Goal: Task Accomplishment & Management: Use online tool/utility

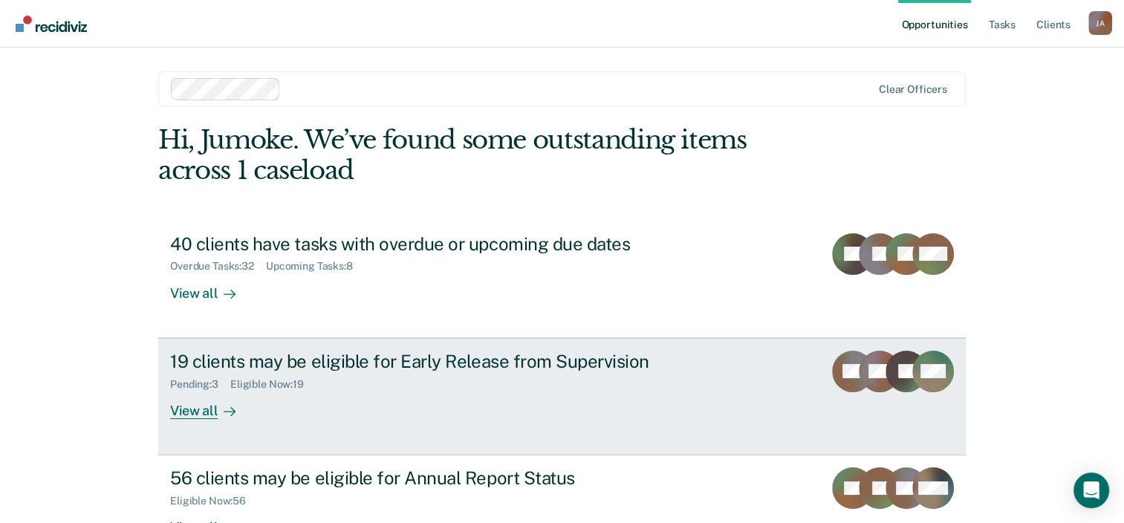
click at [424, 366] on div "19 clients may be eligible for Early Release from Supervision" at bounding box center [431, 362] width 522 height 22
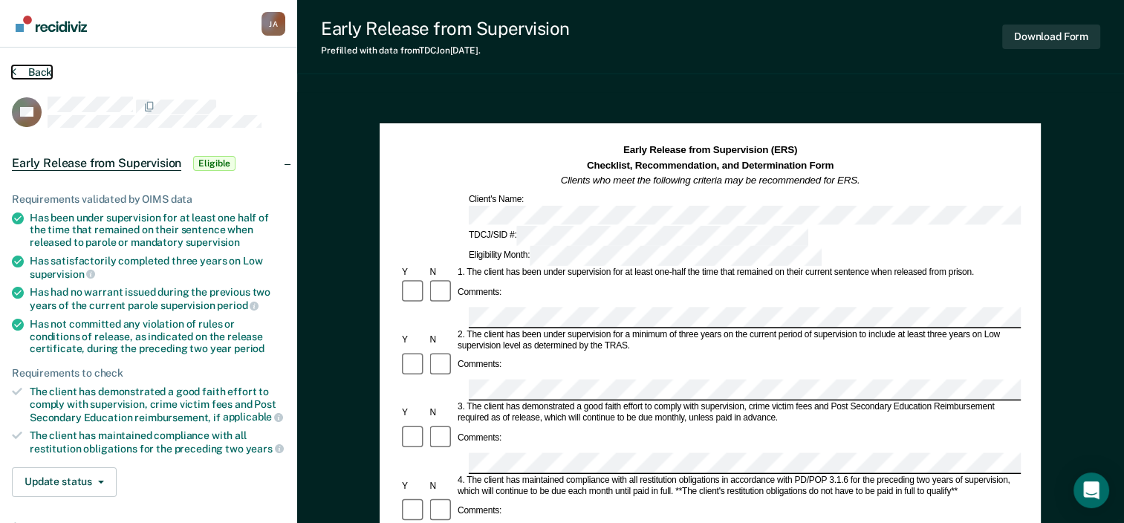
click at [14, 68] on icon at bounding box center [14, 71] width 4 height 12
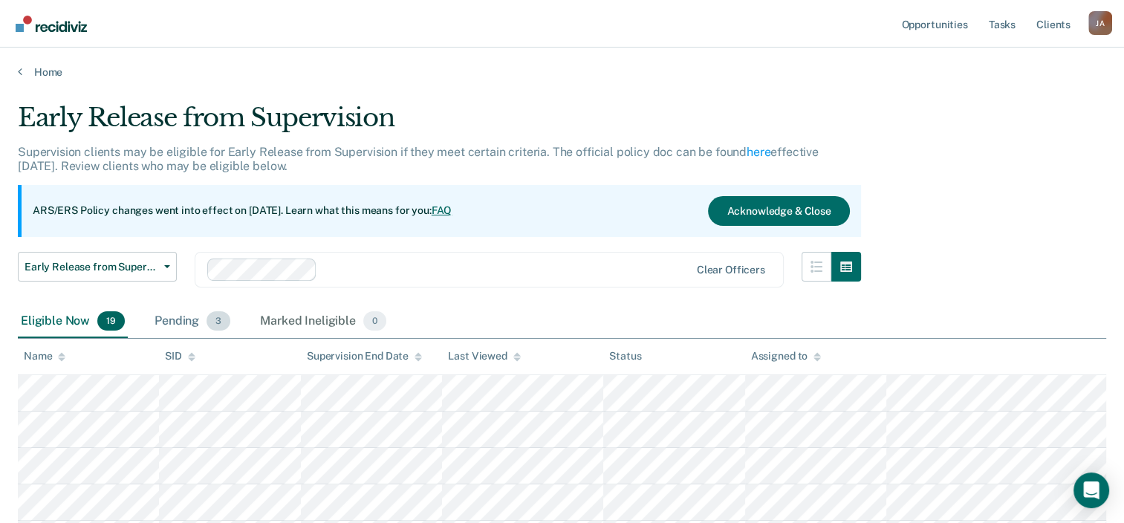
click at [161, 320] on div "Pending 3" at bounding box center [193, 321] width 82 height 33
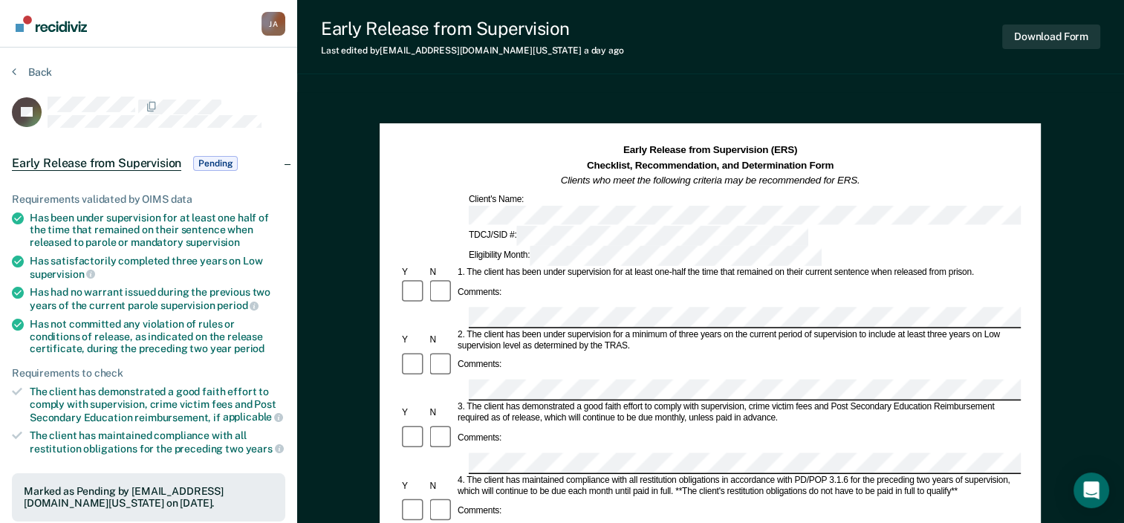
click at [12, 70] on icon at bounding box center [14, 71] width 4 height 12
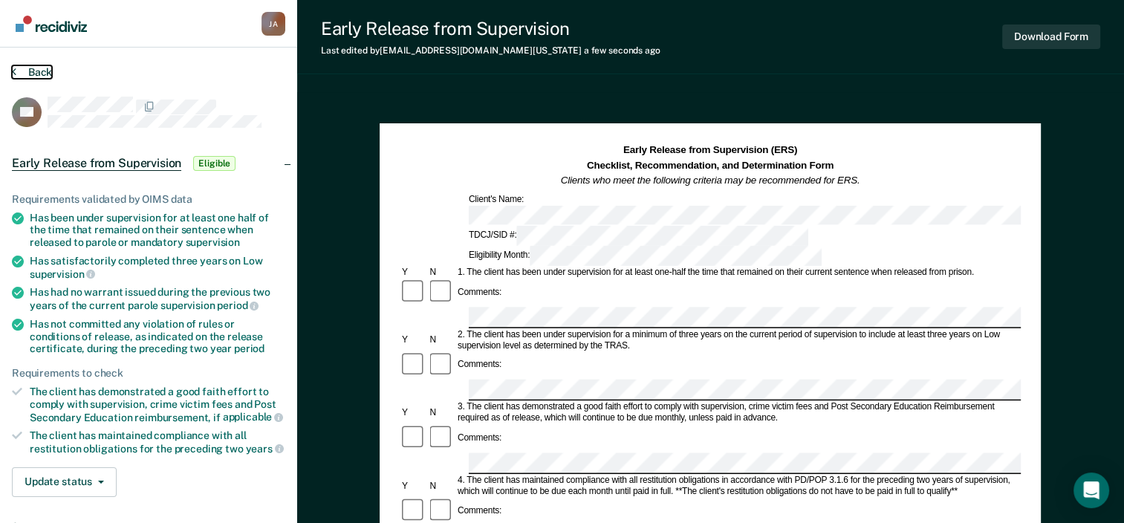
click at [14, 71] on icon at bounding box center [14, 71] width 4 height 12
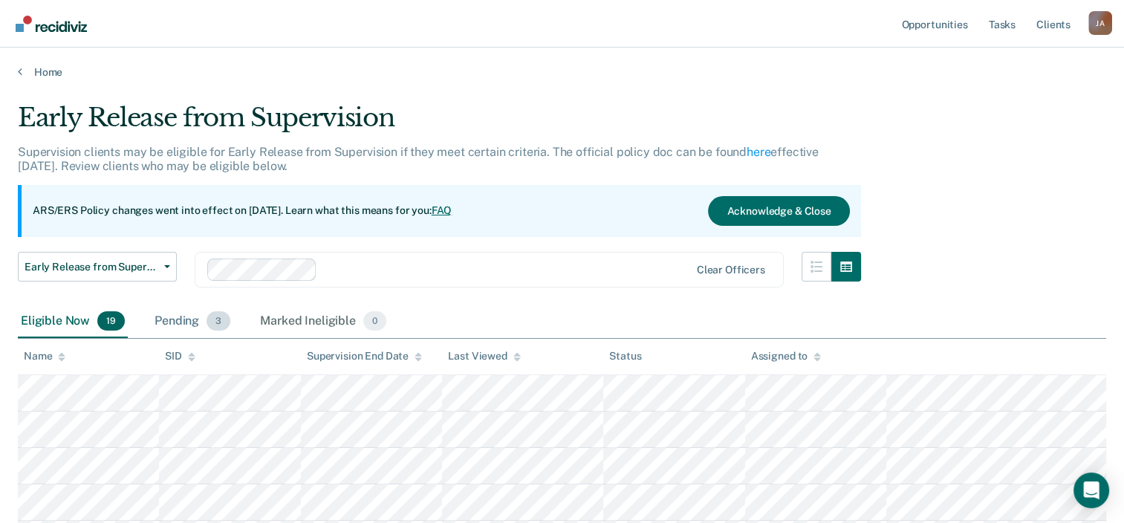
click at [198, 318] on div "Pending 3" at bounding box center [193, 321] width 82 height 33
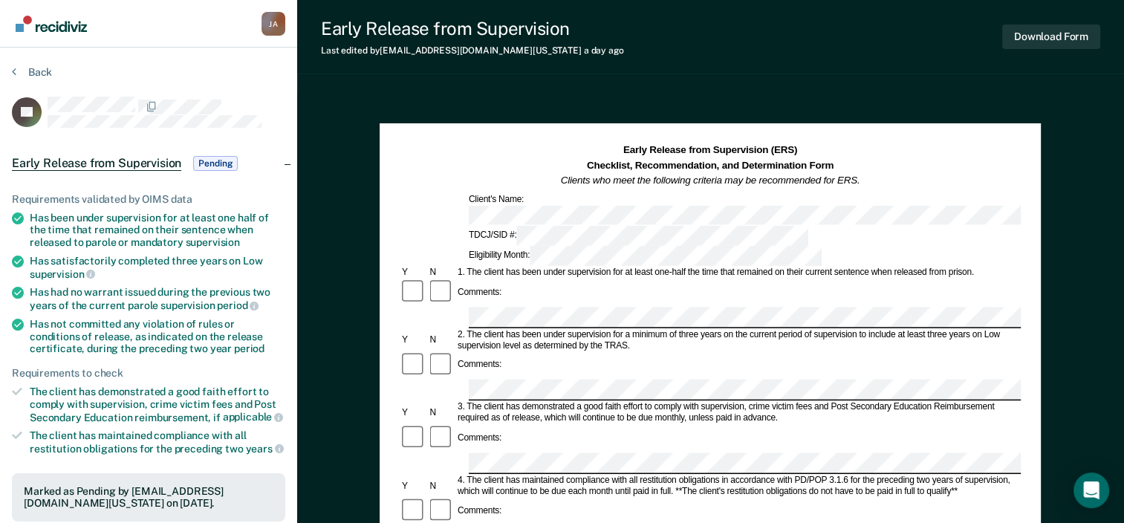
click at [14, 68] on icon at bounding box center [14, 71] width 4 height 12
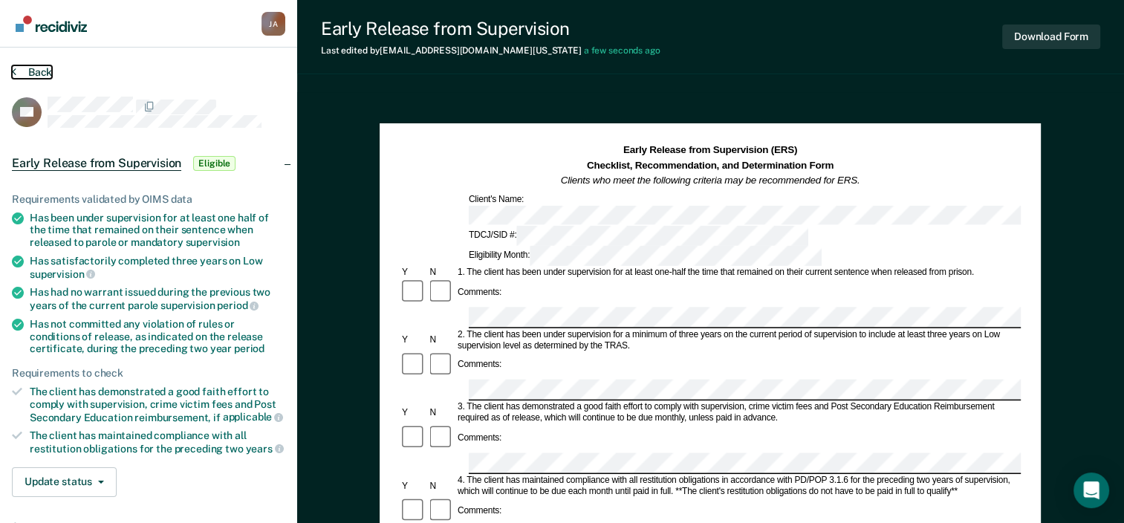
click at [14, 70] on icon at bounding box center [14, 71] width 4 height 12
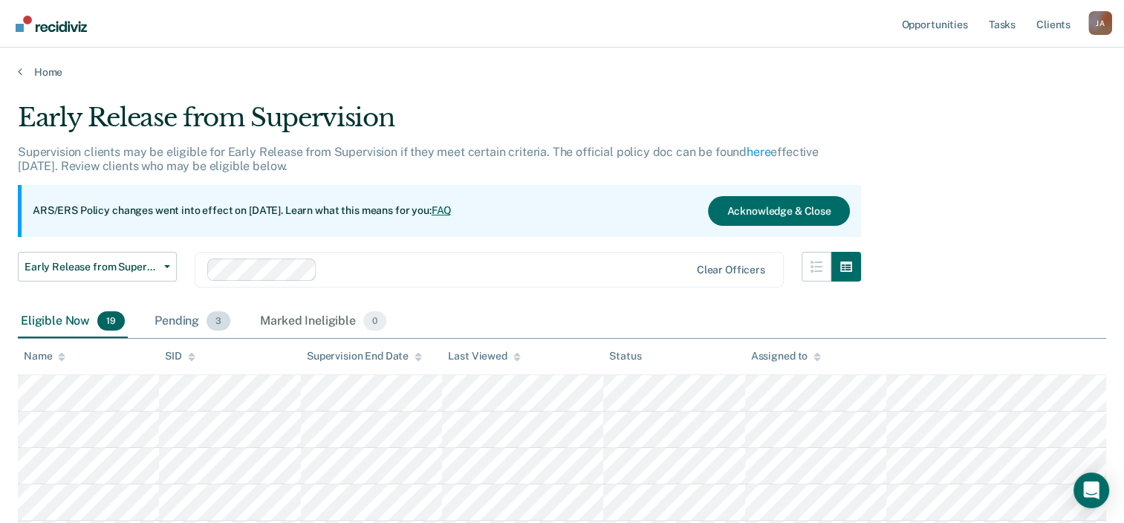
click at [188, 327] on div "Pending 3" at bounding box center [193, 321] width 82 height 33
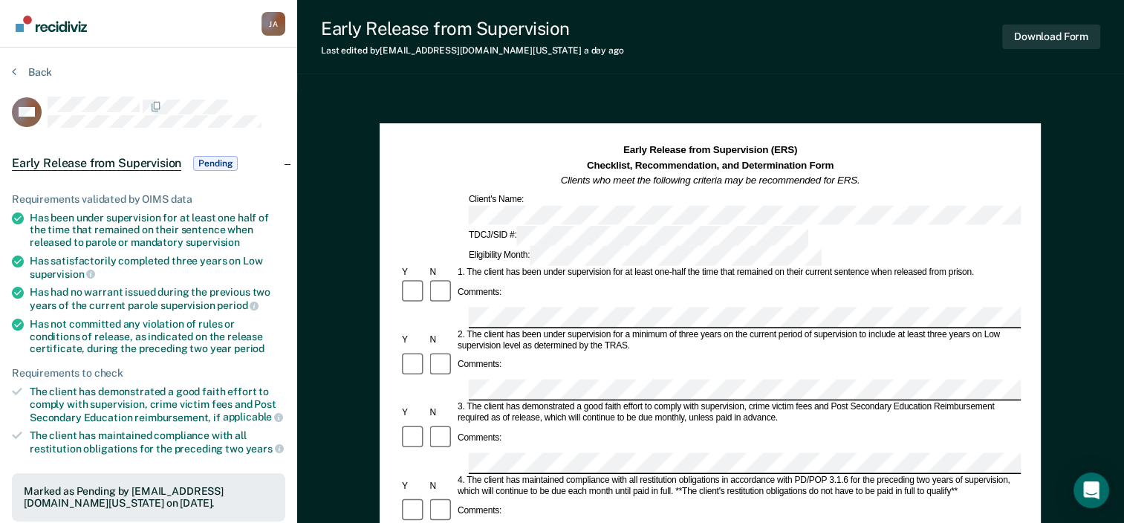
click at [598, 424] on div "Comments:" at bounding box center [710, 449] width 621 height 51
click at [8, 70] on section "Back MD Early Release from Supervision Pending Requirements validated by OIMS d…" at bounding box center [148, 451] width 297 height 806
click at [8, 72] on section "Back MD Early Release from Supervision Pending Requirements validated by OIMS d…" at bounding box center [148, 451] width 297 height 806
click at [12, 70] on icon at bounding box center [14, 71] width 4 height 12
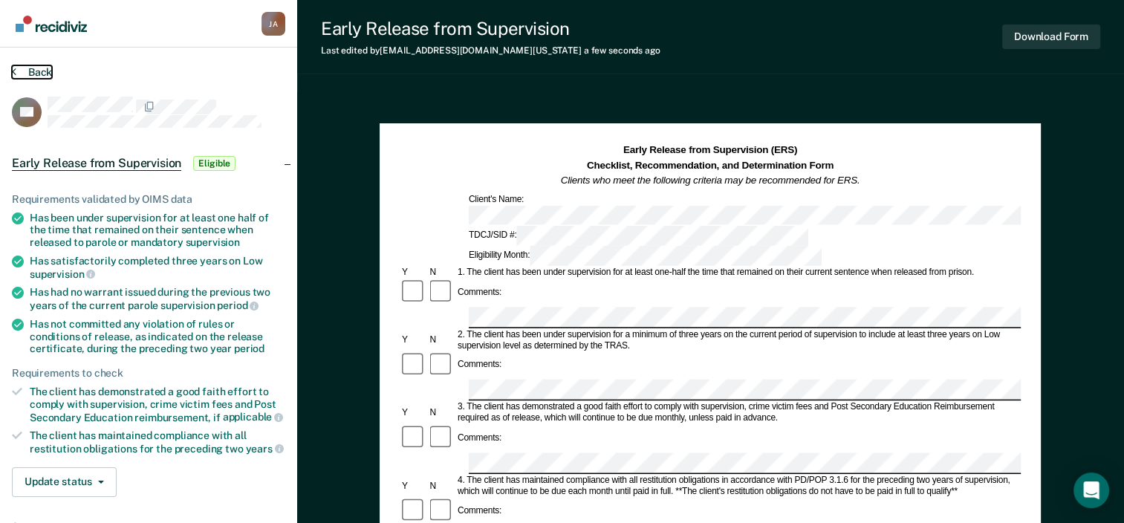
click at [15, 77] on icon at bounding box center [14, 71] width 4 height 12
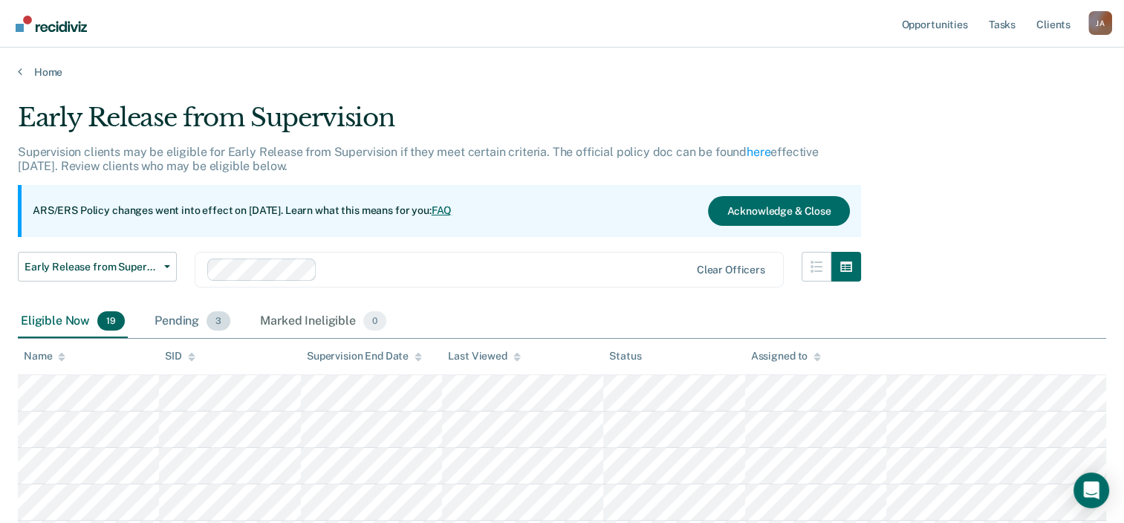
click at [164, 315] on div "Pending 3" at bounding box center [193, 321] width 82 height 33
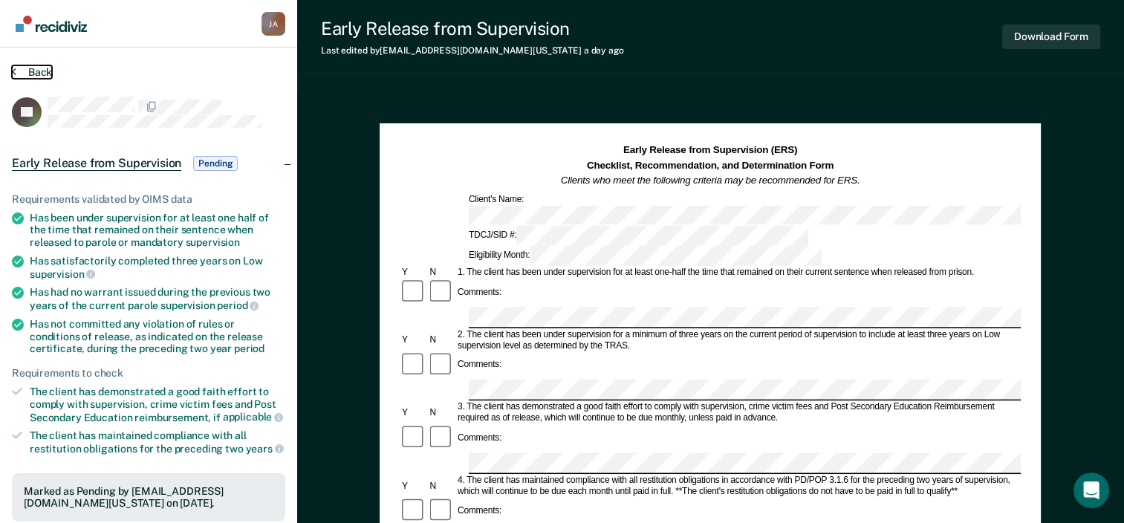
click at [12, 74] on icon at bounding box center [14, 71] width 4 height 12
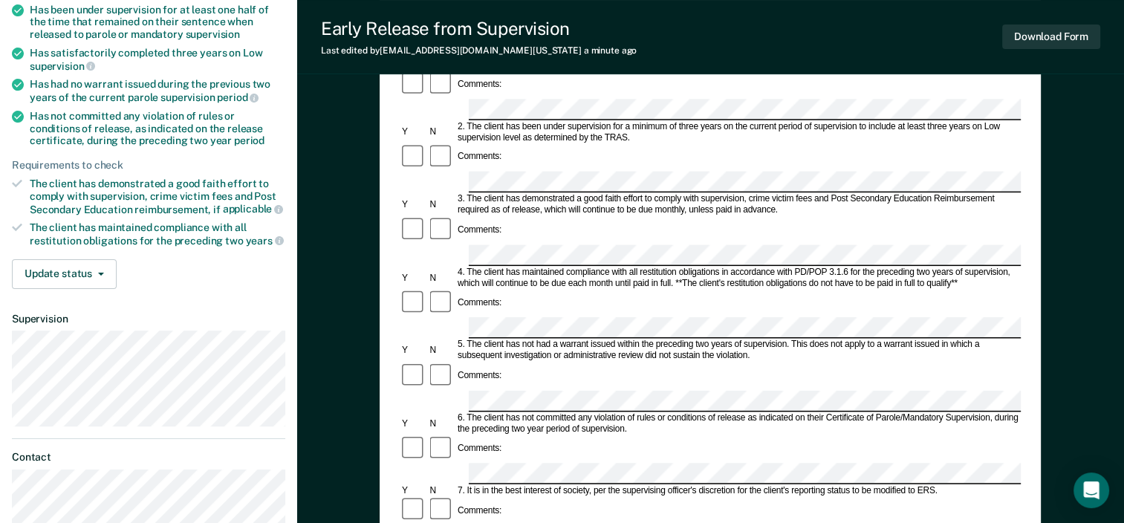
scroll to position [223, 0]
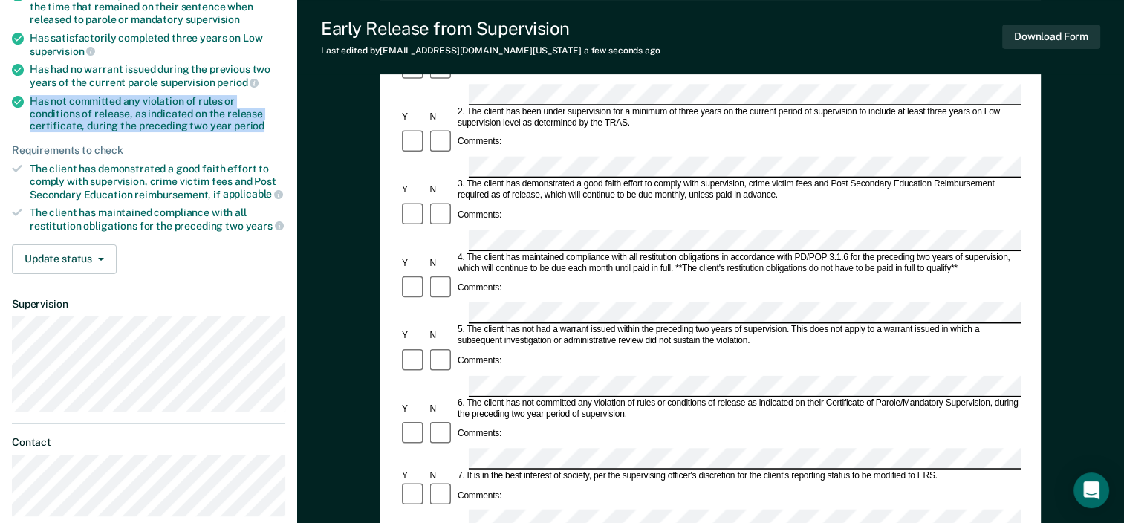
drag, startPoint x: 30, startPoint y: 98, endPoint x: 208, endPoint y: 121, distance: 179.1
click at [208, 121] on div "Has not committed any violation of rules or conditions of release, as indicated…" at bounding box center [158, 113] width 256 height 37
drag, startPoint x: 208, startPoint y: 121, endPoint x: 190, endPoint y: 109, distance: 22.5
copy div "Has not committed any violation of rules or conditions of release, as indicated…"
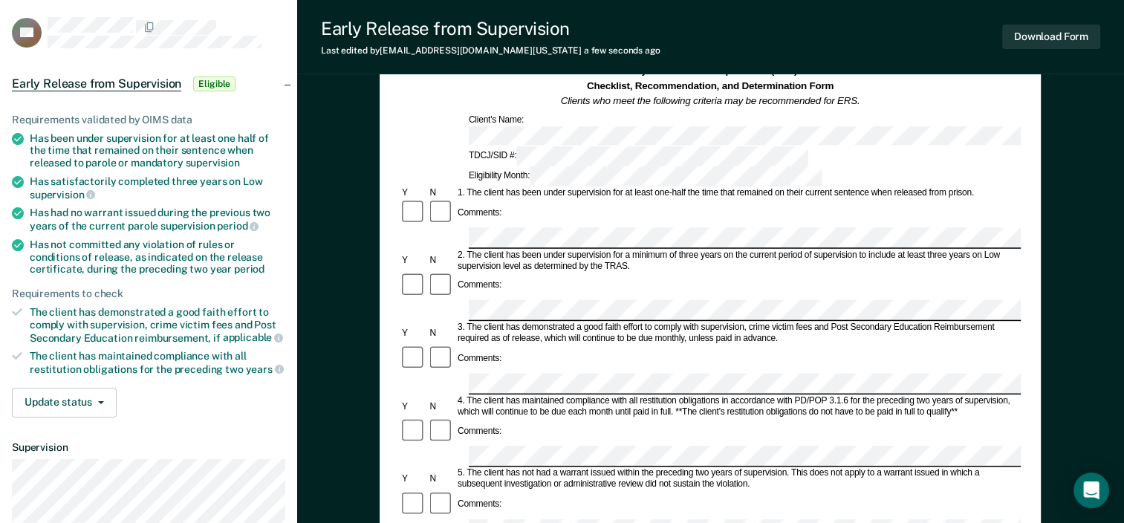
scroll to position [0, 0]
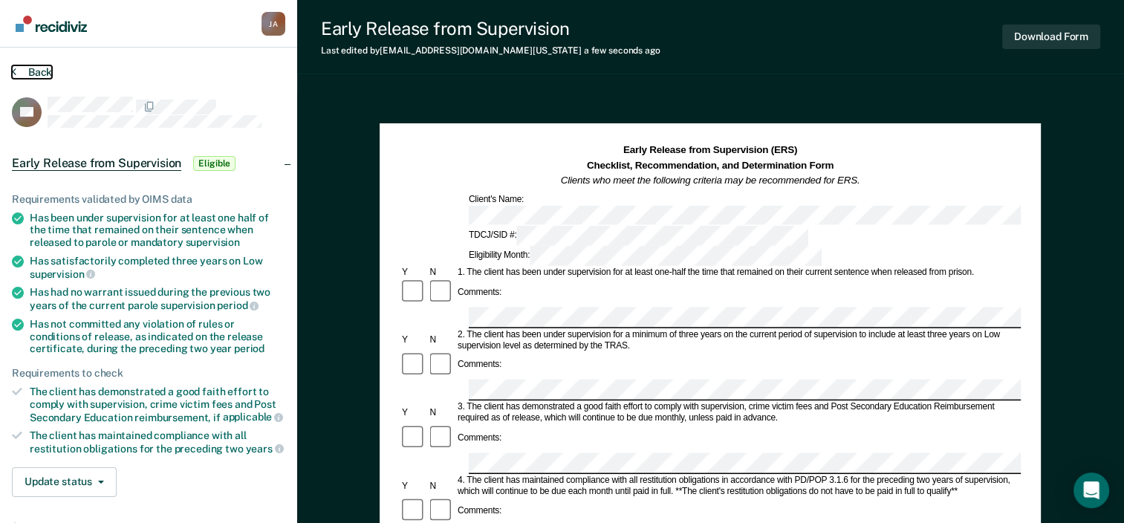
click at [15, 70] on icon at bounding box center [14, 71] width 4 height 12
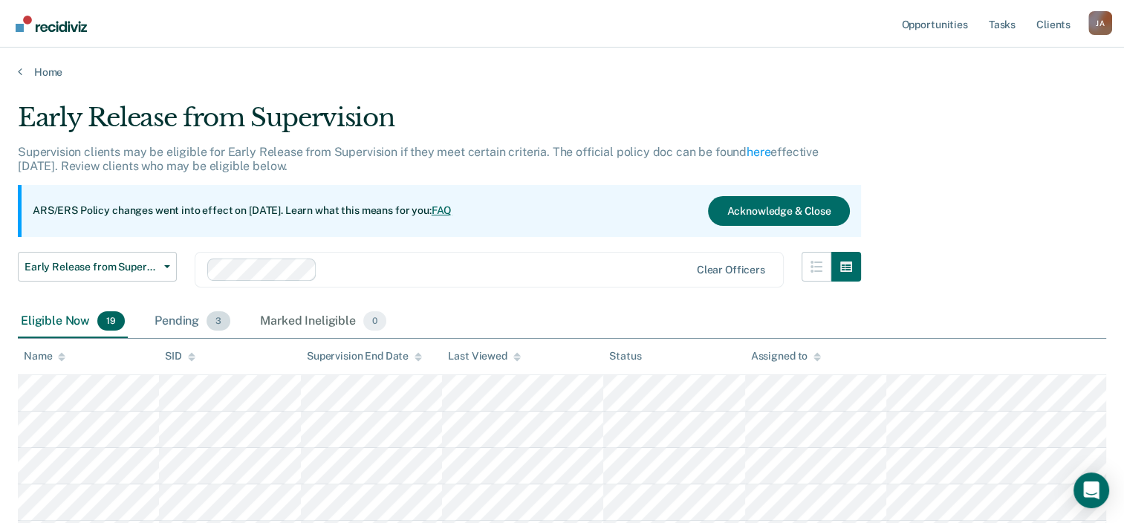
click at [189, 320] on div "Pending 3" at bounding box center [193, 321] width 82 height 33
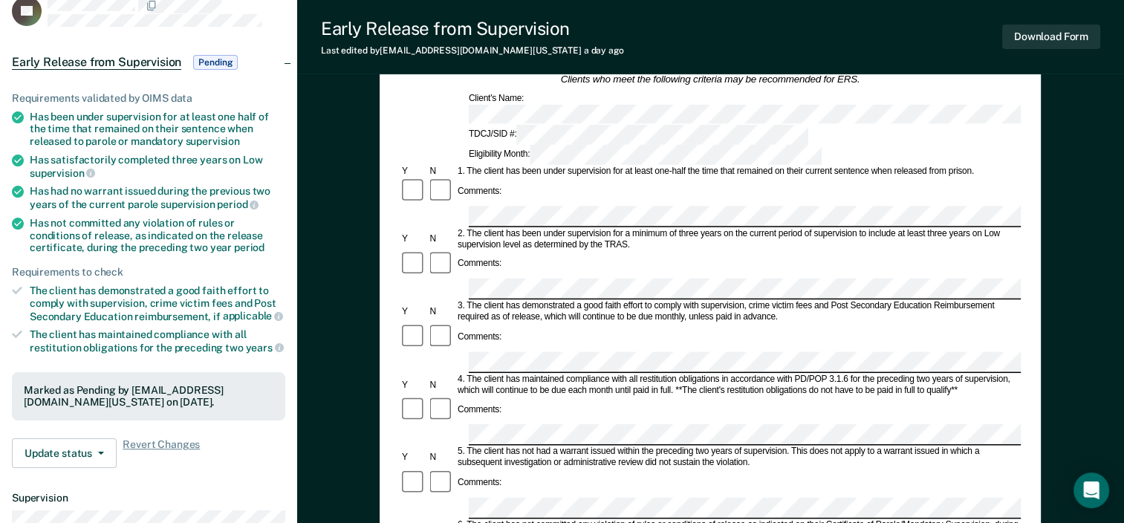
scroll to position [297, 0]
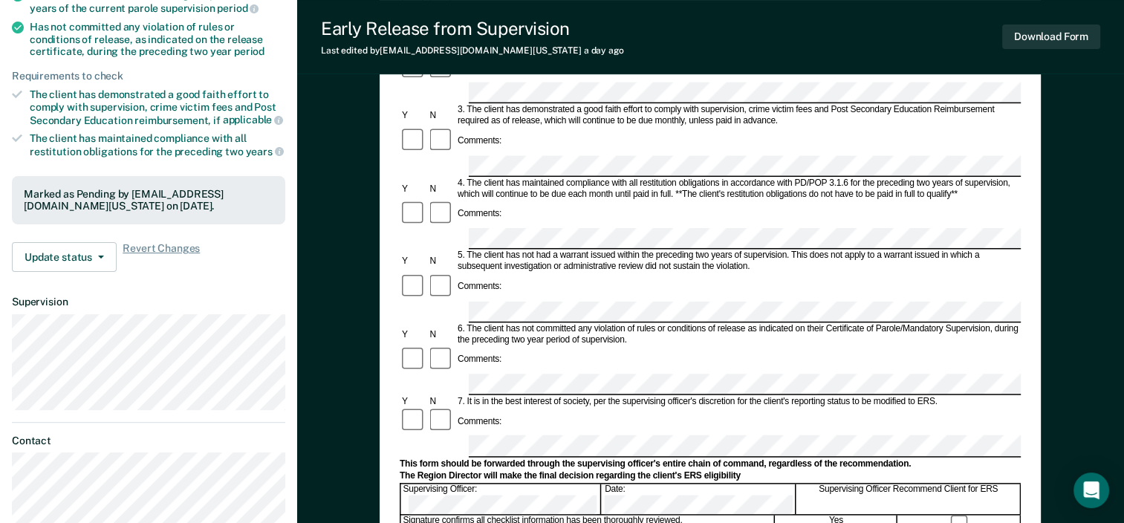
click at [745, 319] on form "Early Release from Supervision (ERS) Checklist, Recommendation, and Determinati…" at bounding box center [710, 384] width 621 height 1077
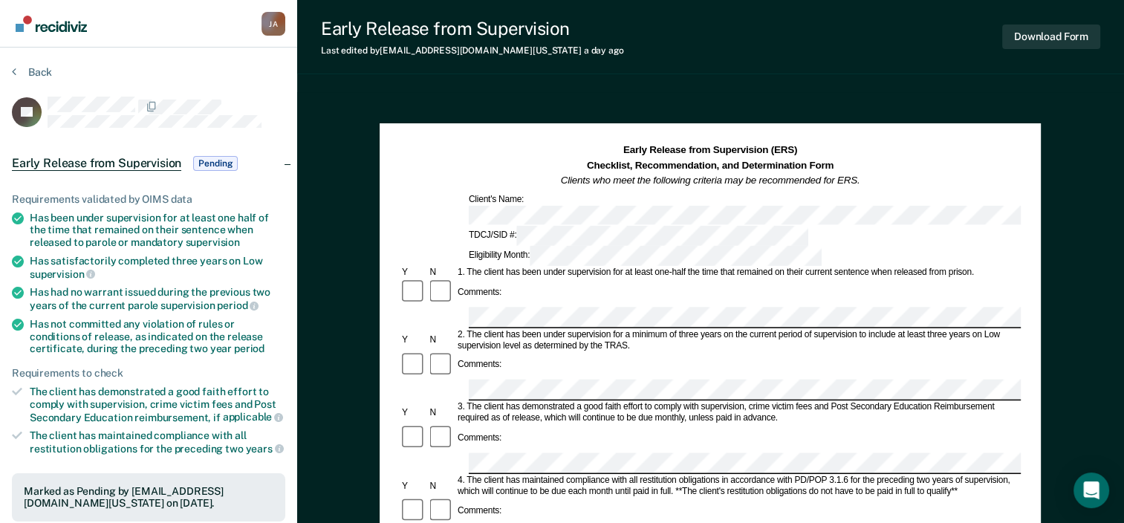
click at [9, 70] on section "Back JG Early Release from Supervision Pending Requirements validated by OIMS d…" at bounding box center [148, 451] width 297 height 806
click at [13, 73] on icon at bounding box center [14, 71] width 4 height 12
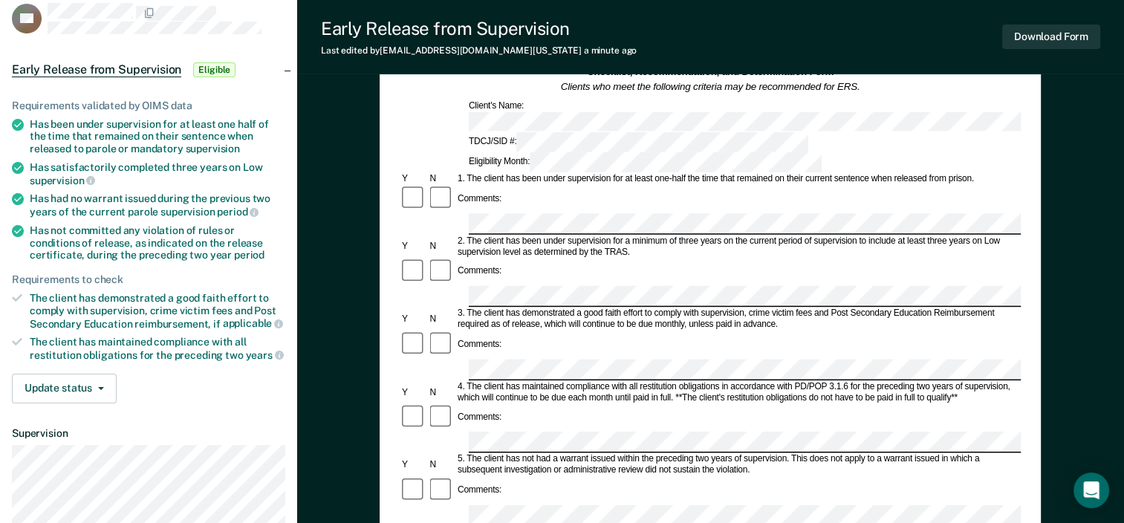
scroll to position [74, 0]
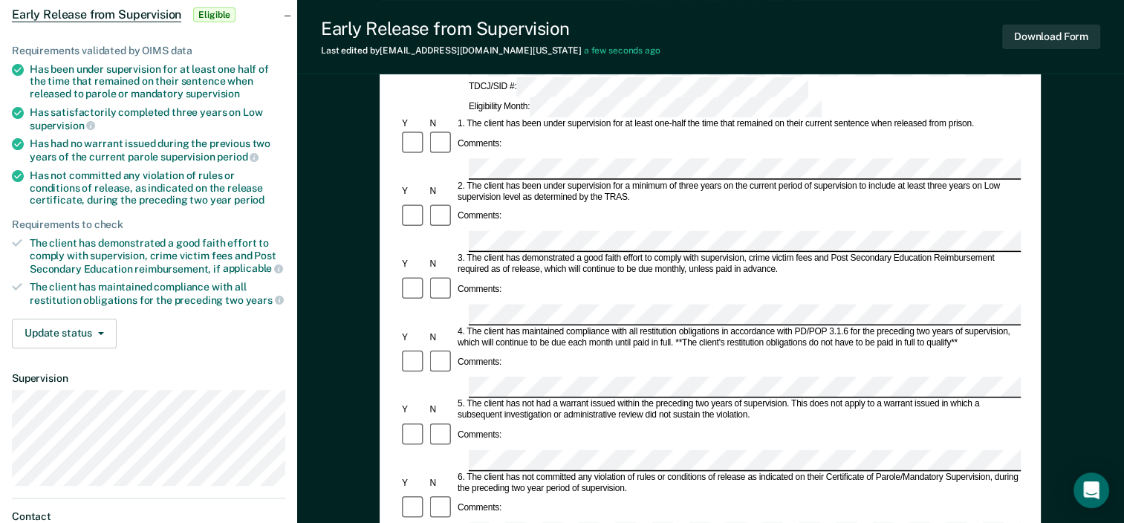
scroll to position [223, 0]
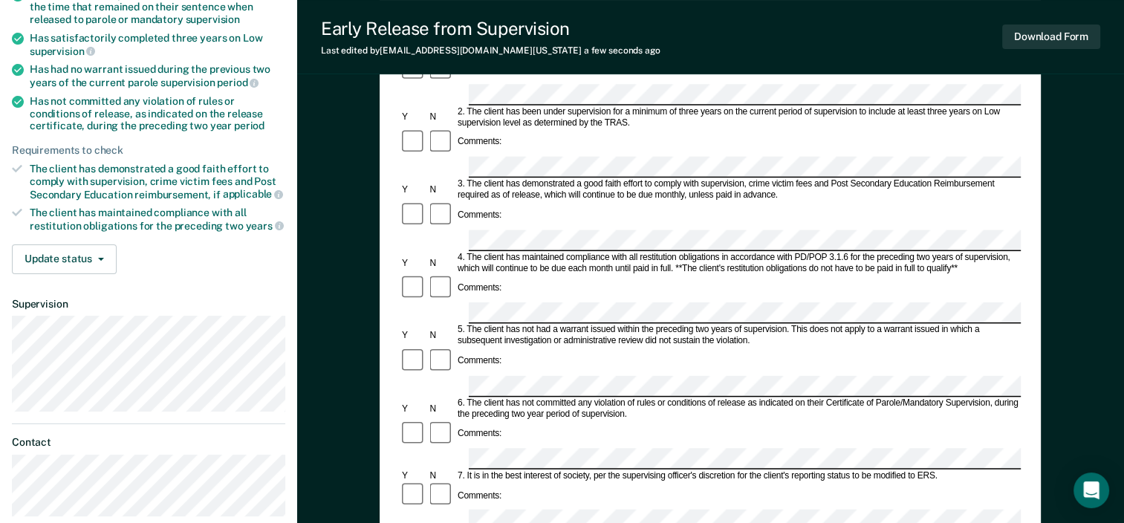
click at [889, 444] on form "Early Release from Supervision (ERS) Checklist, Recommendation, and Determinati…" at bounding box center [710, 458] width 621 height 1077
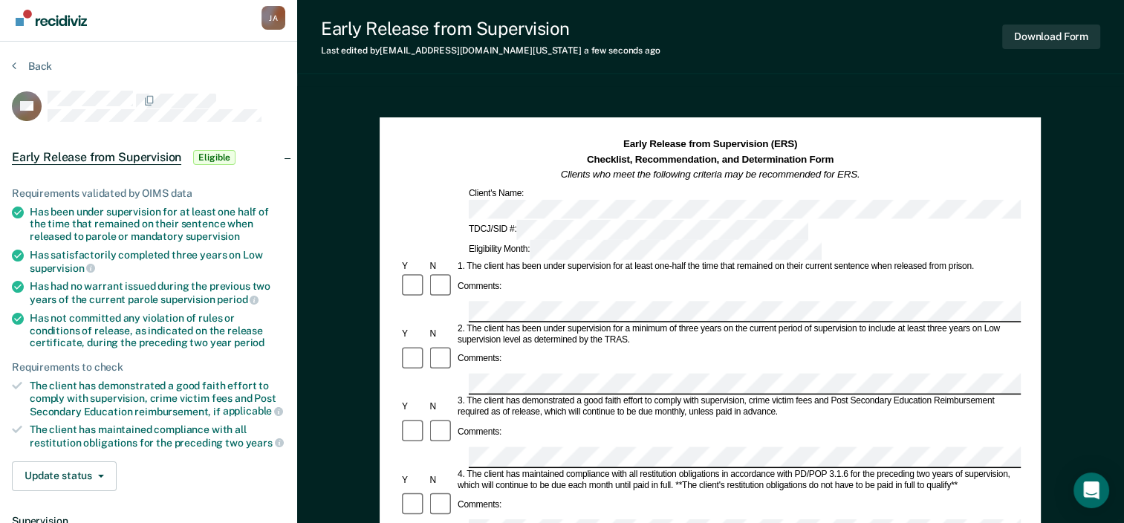
scroll to position [0, 0]
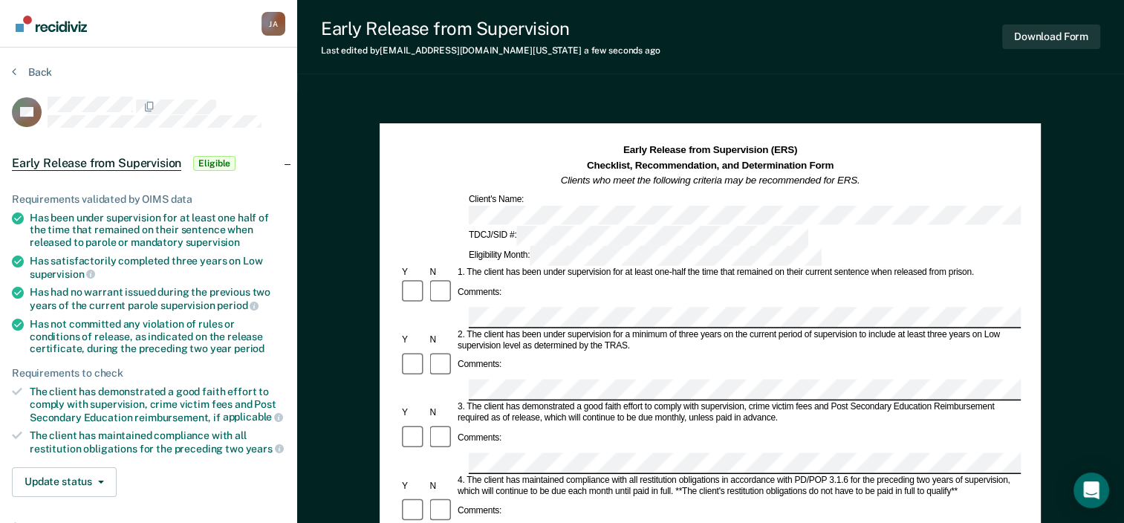
click at [220, 159] on span "Eligible" at bounding box center [214, 163] width 42 height 15
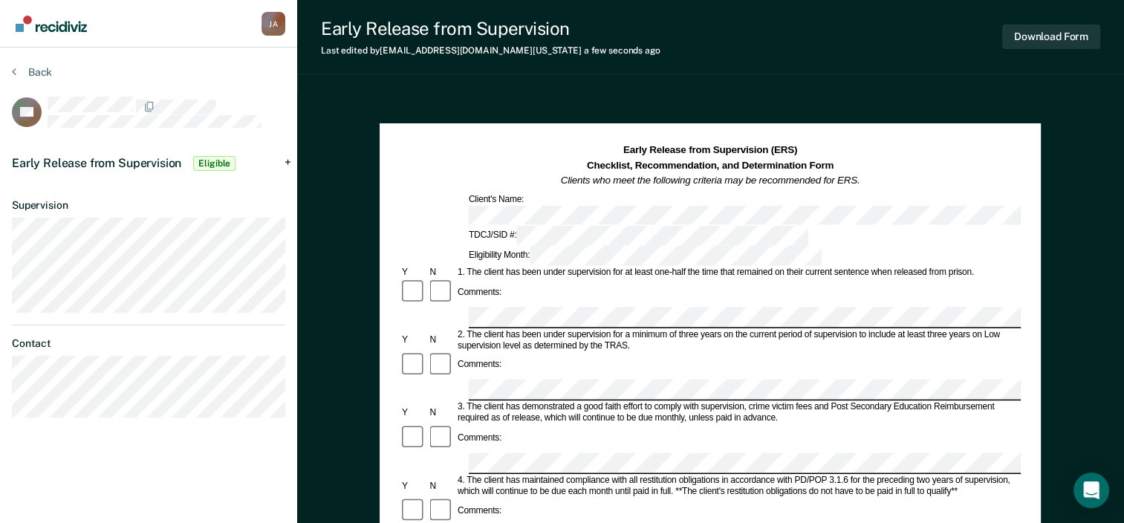
click at [220, 159] on span "Eligible" at bounding box center [214, 163] width 42 height 15
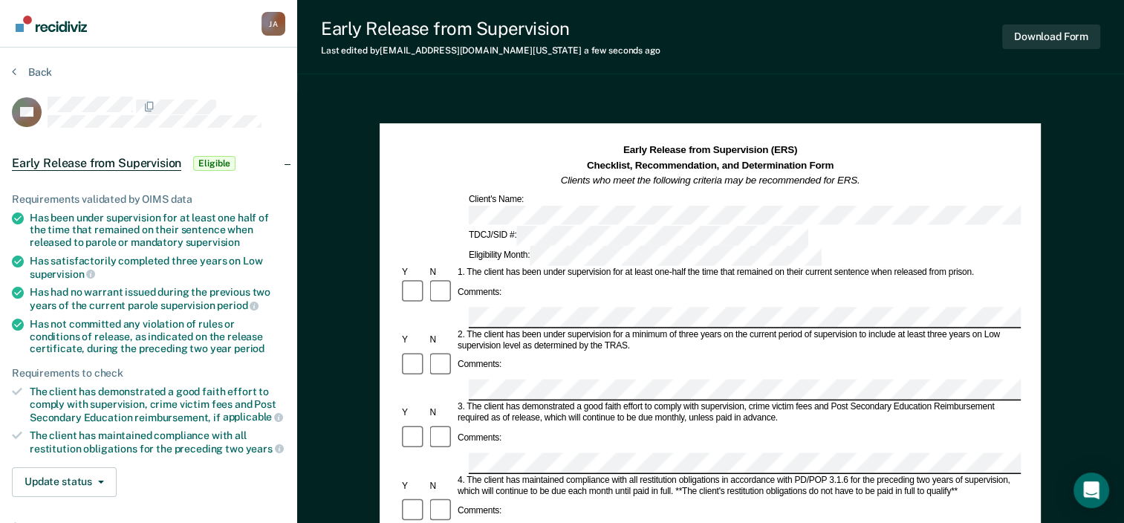
click at [9, 71] on section "Back TD Early Release from Supervision Eligible Requirements validated by OIMS …" at bounding box center [148, 409] width 297 height 722
click at [10, 71] on section "Back TD Early Release from Supervision Eligible Requirements validated by OIMS …" at bounding box center [148, 409] width 297 height 722
click at [13, 72] on icon at bounding box center [14, 71] width 4 height 12
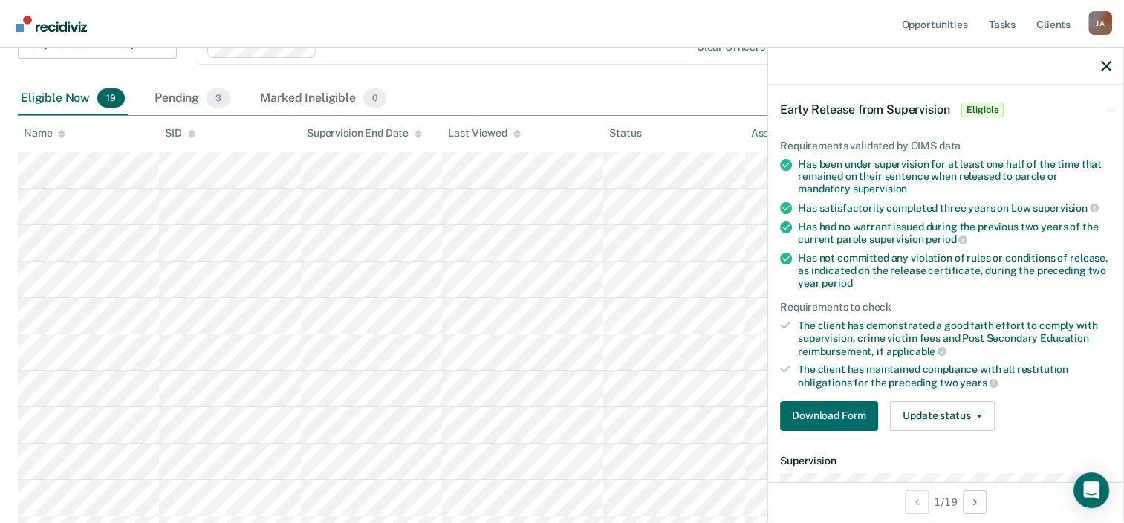
scroll to position [149, 0]
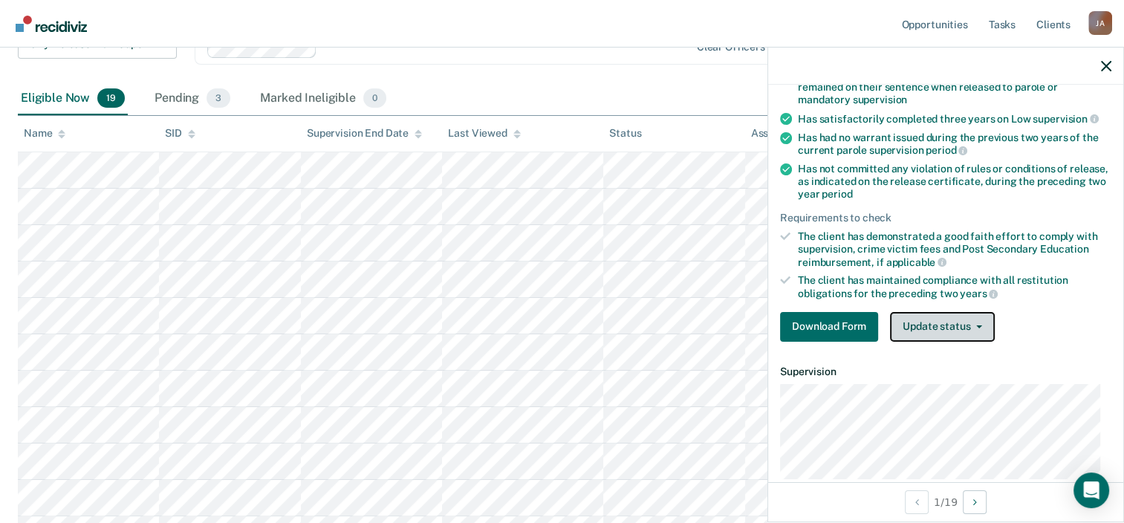
click at [979, 326] on icon "button" at bounding box center [980, 327] width 6 height 3
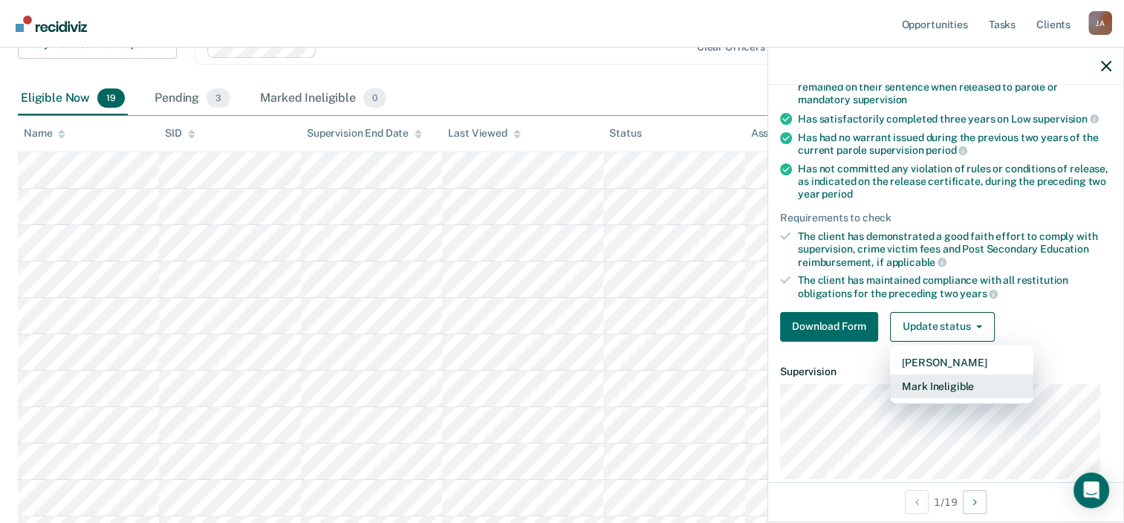
click at [952, 383] on button "Mark Ineligible" at bounding box center [961, 387] width 143 height 24
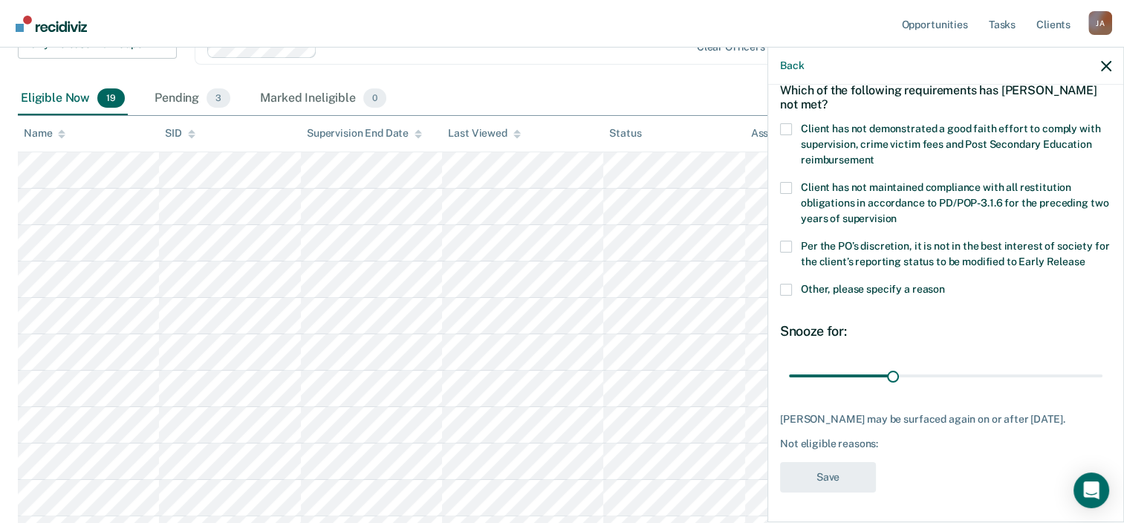
scroll to position [72, 0]
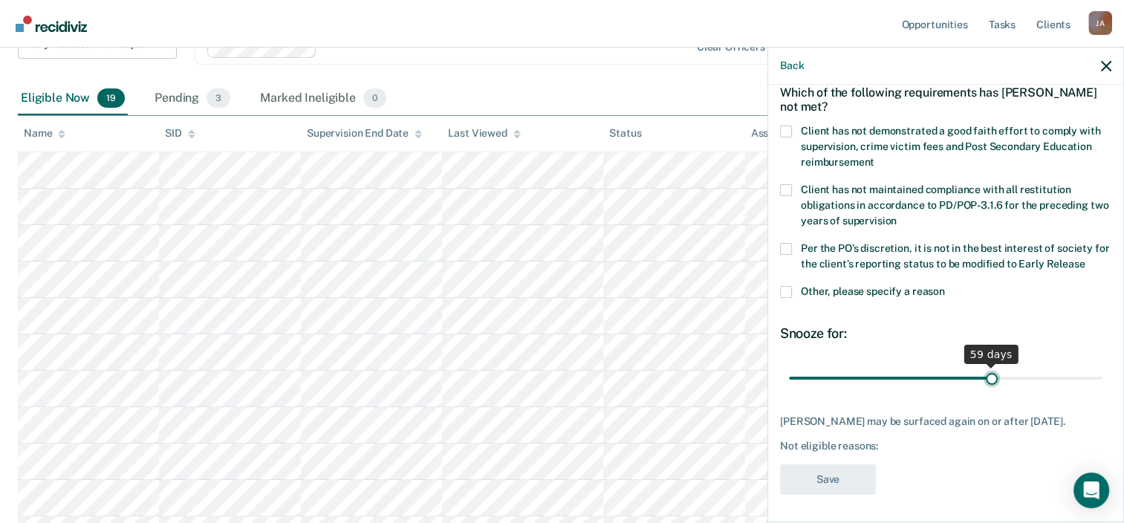
drag, startPoint x: 885, startPoint y: 375, endPoint x: 983, endPoint y: 375, distance: 97.4
click at [983, 375] on input "range" at bounding box center [946, 379] width 314 height 26
type input "60"
click at [988, 372] on input "range" at bounding box center [946, 379] width 314 height 26
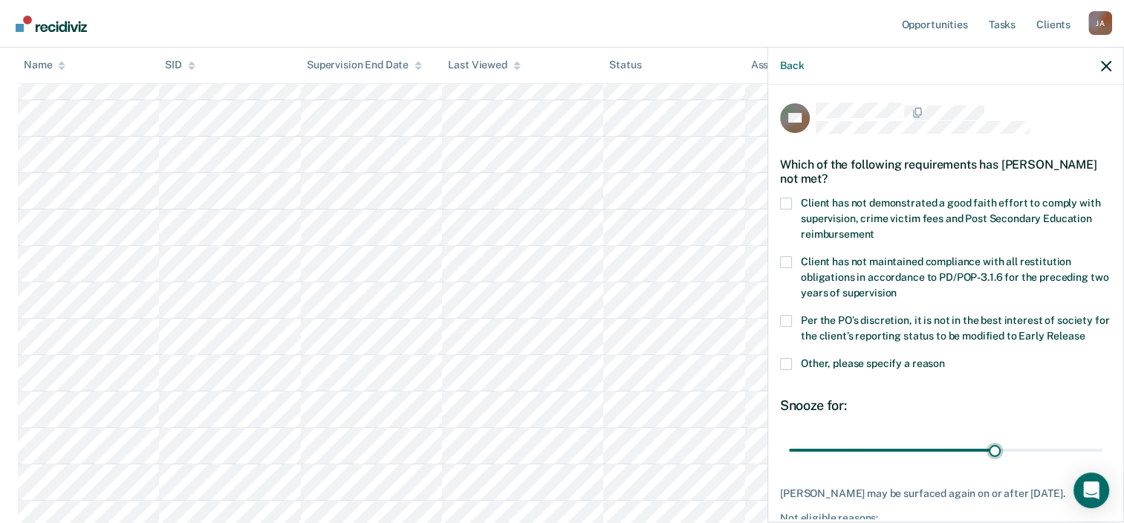
scroll to position [446, 0]
click at [1104, 69] on icon "button" at bounding box center [1106, 66] width 10 height 10
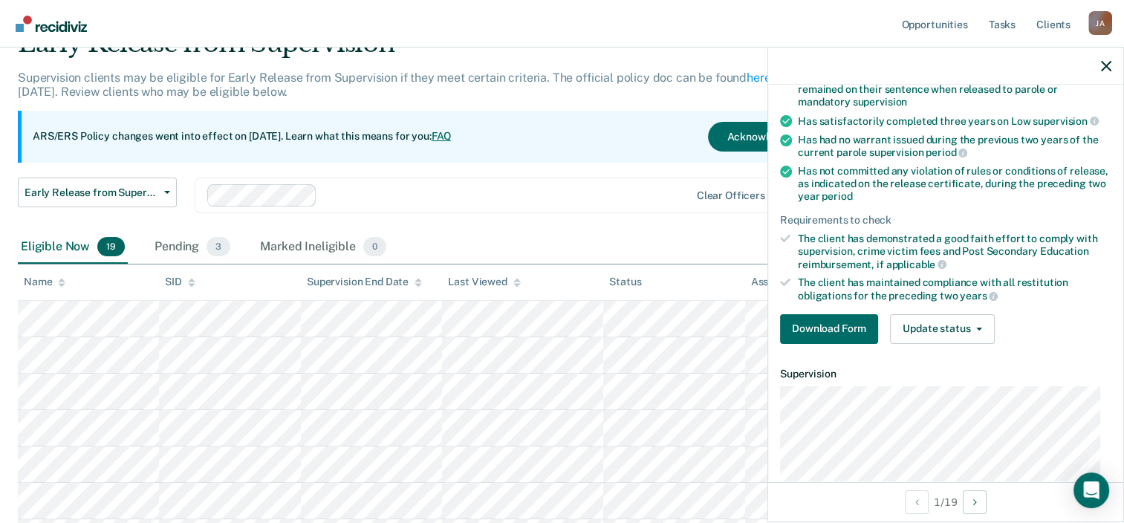
scroll to position [149, 0]
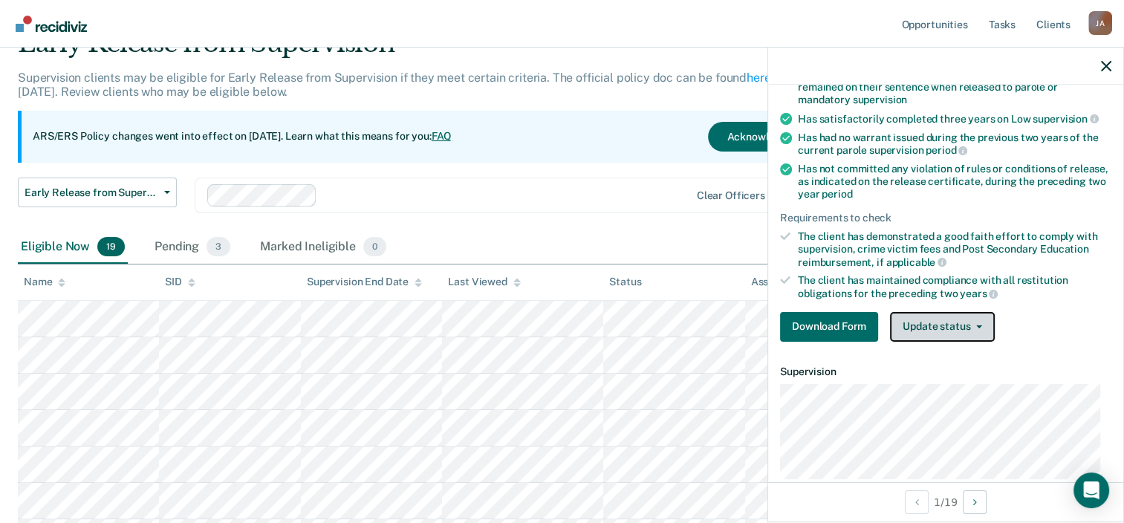
click at [981, 326] on button "Update status" at bounding box center [942, 327] width 105 height 30
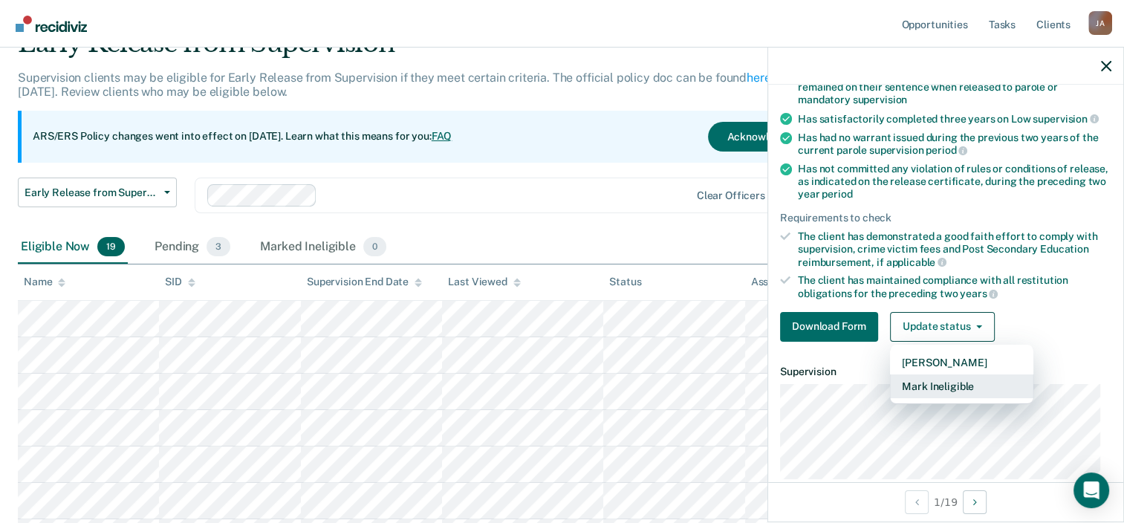
click at [963, 382] on button "Mark Ineligible" at bounding box center [961, 387] width 143 height 24
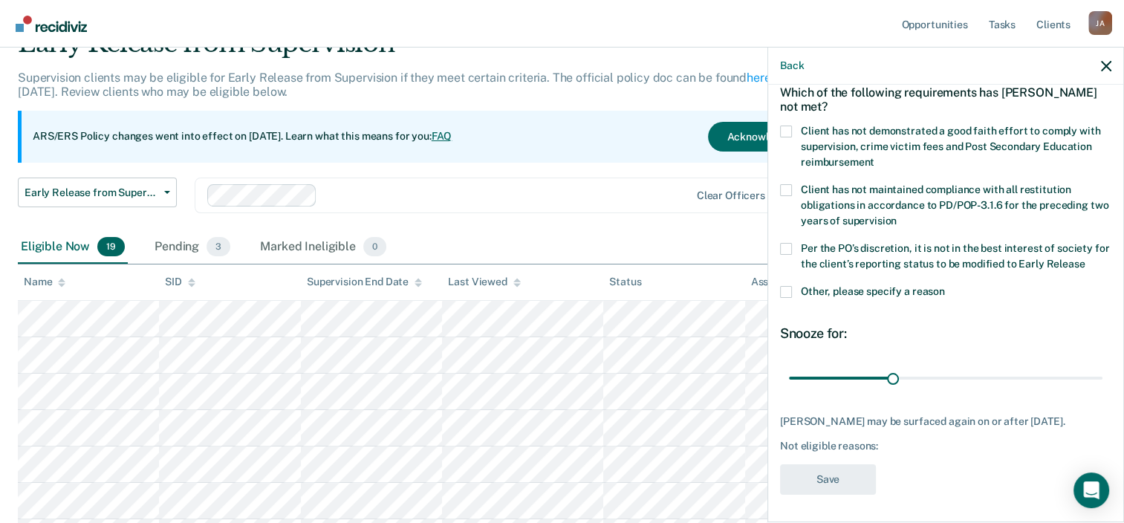
click at [789, 132] on span at bounding box center [786, 132] width 12 height 12
click at [875, 157] on input "Client has not demonstrated a good faith effort to comply with supervision, cri…" at bounding box center [875, 157] width 0 height 0
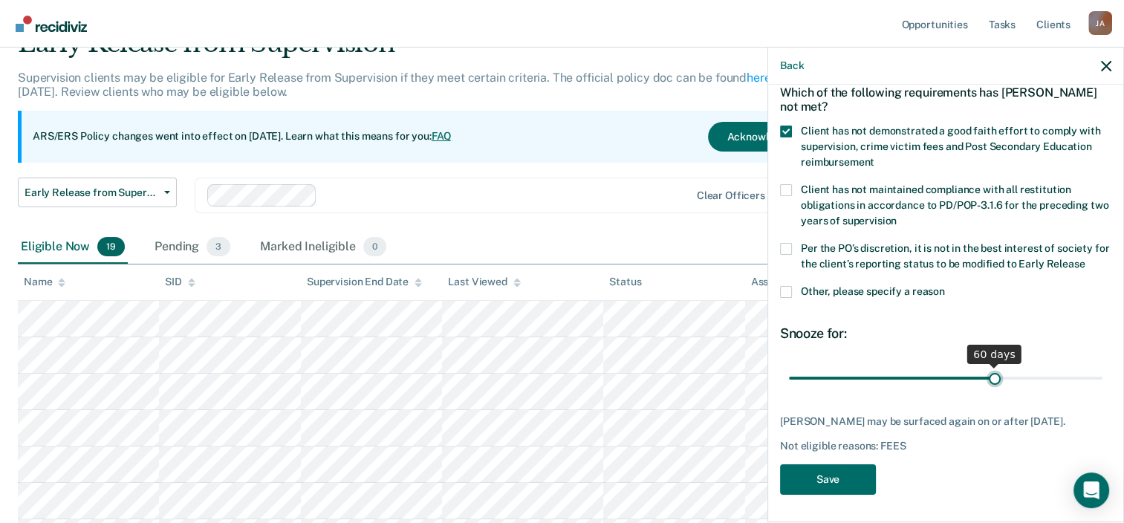
drag, startPoint x: 887, startPoint y: 375, endPoint x: 988, endPoint y: 367, distance: 102.1
type input "60"
click at [988, 367] on input "range" at bounding box center [946, 379] width 314 height 26
click at [838, 495] on button "Save" at bounding box center [828, 480] width 96 height 30
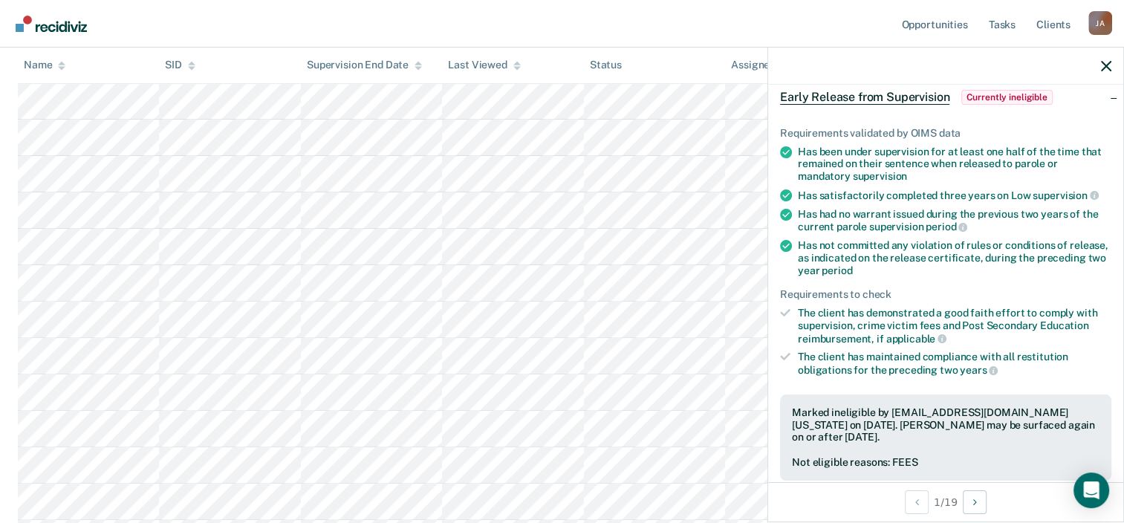
scroll to position [464, 0]
click at [1103, 56] on div at bounding box center [945, 66] width 355 height 37
click at [1110, 65] on icon "button" at bounding box center [1106, 66] width 10 height 10
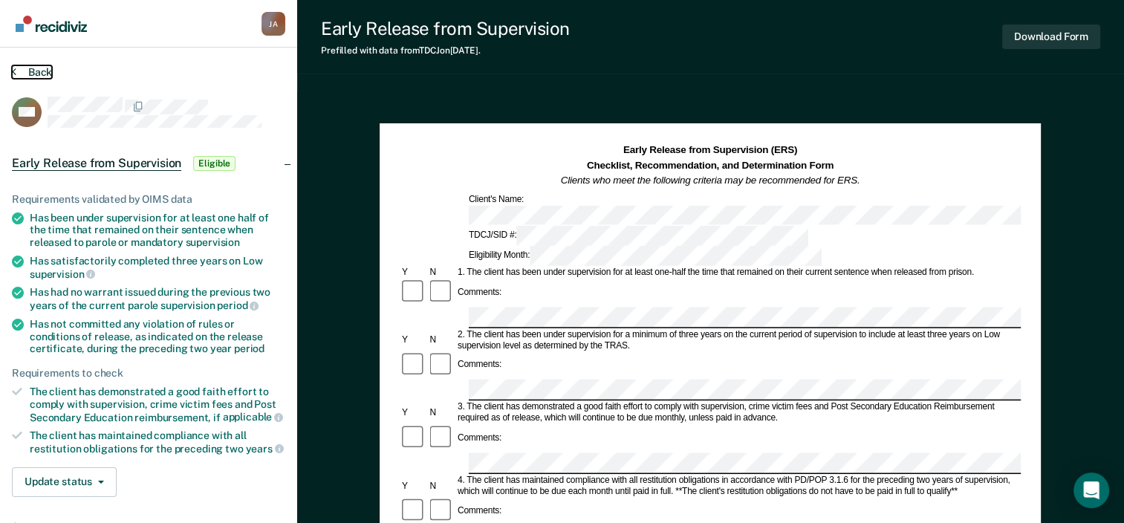
click at [14, 70] on icon at bounding box center [14, 71] width 4 height 12
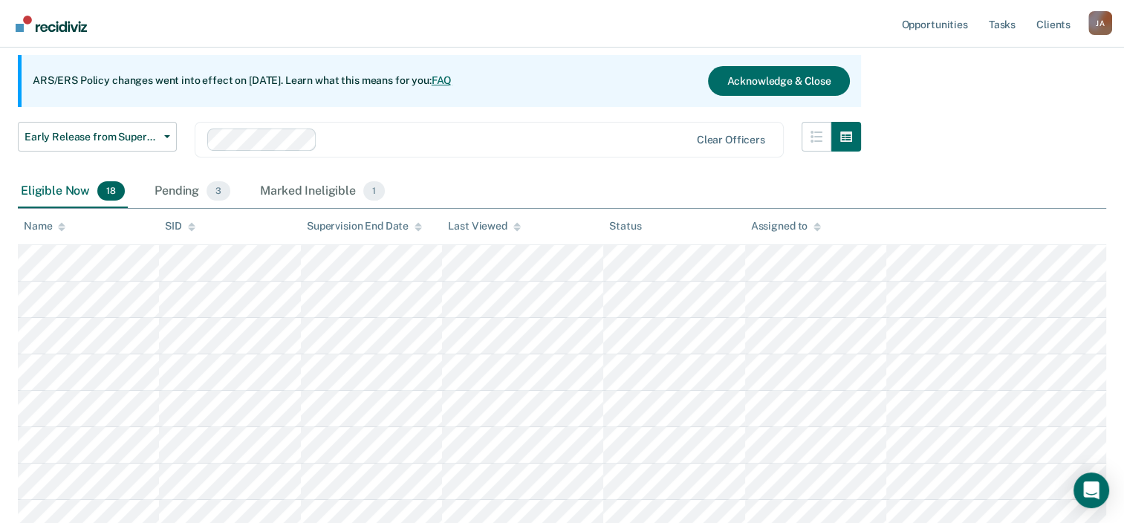
scroll to position [92, 0]
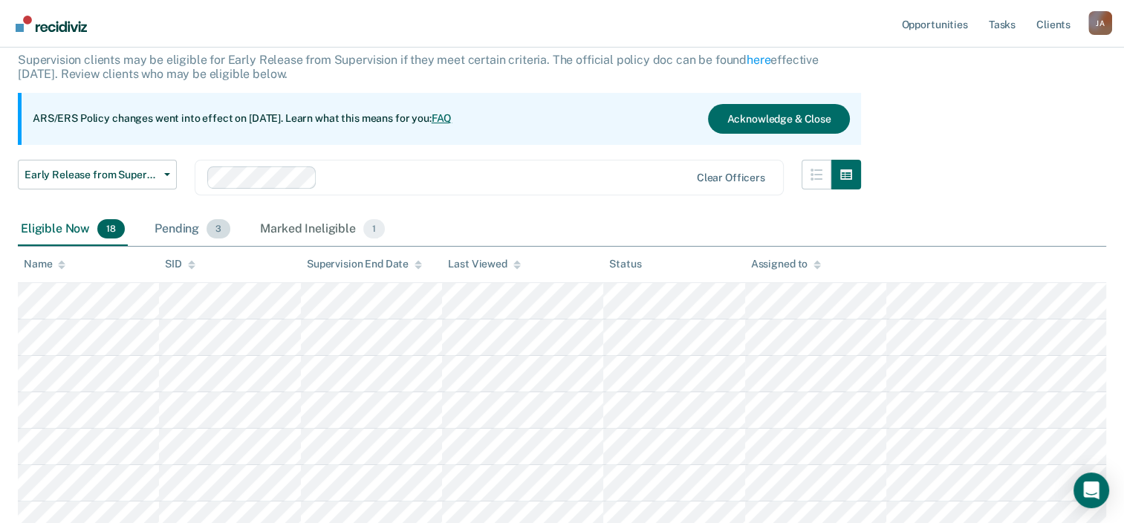
click at [204, 229] on div "Pending 3" at bounding box center [193, 229] width 82 height 33
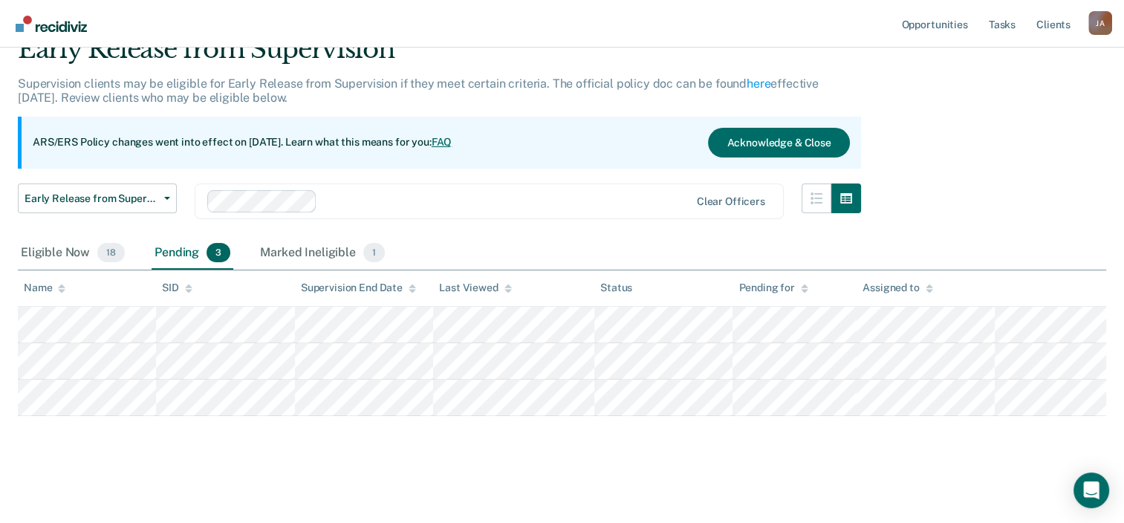
scroll to position [67, 0]
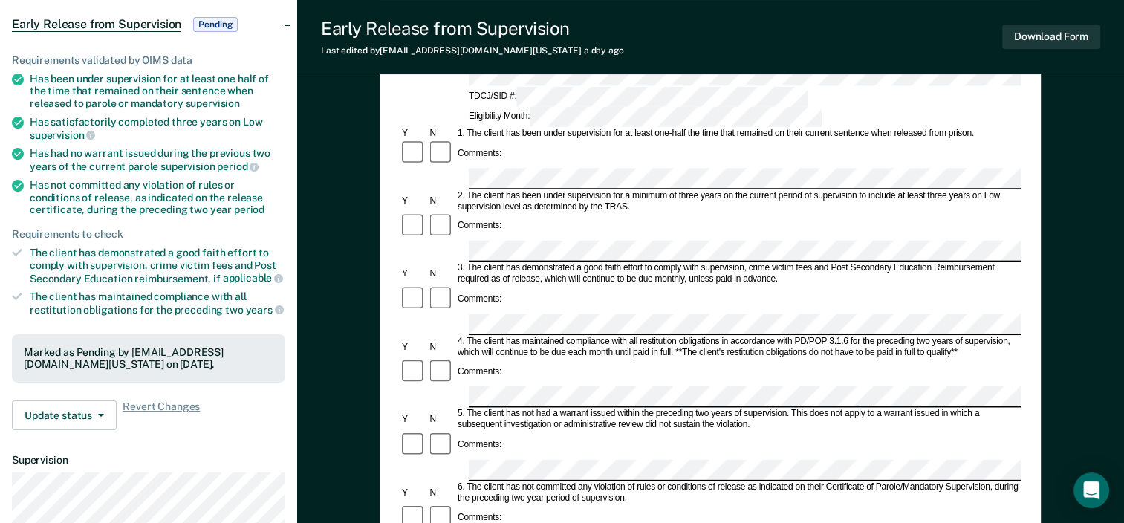
scroll to position [149, 0]
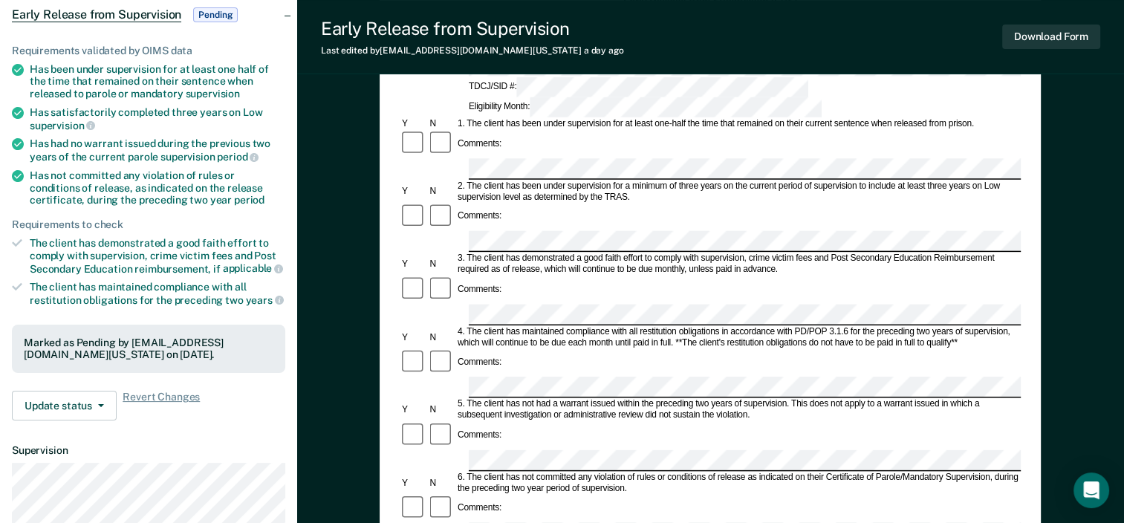
click at [744, 438] on form "Early Release from Supervision (ERS) Checklist, Recommendation, and Determinati…" at bounding box center [710, 533] width 621 height 1077
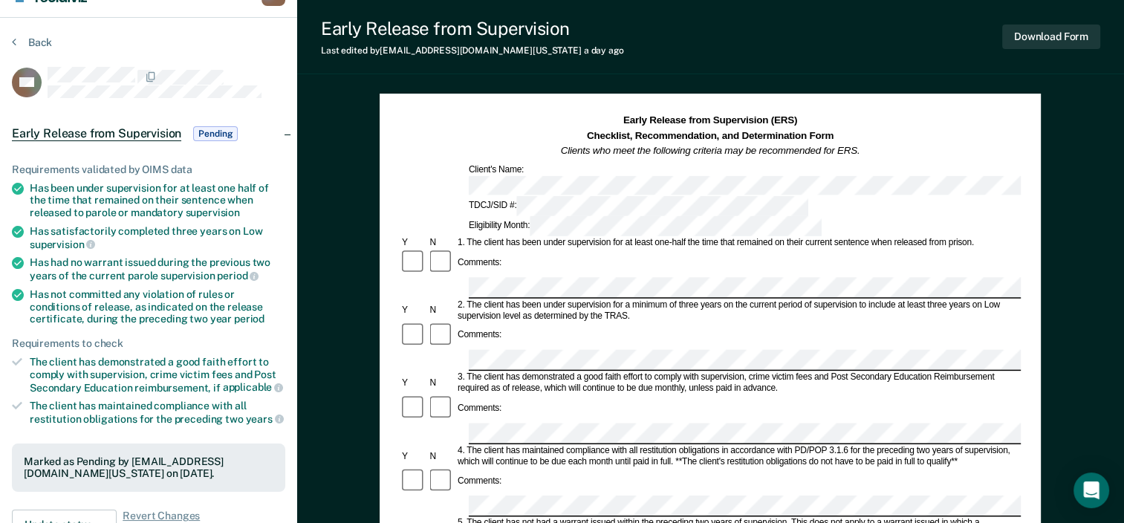
scroll to position [0, 0]
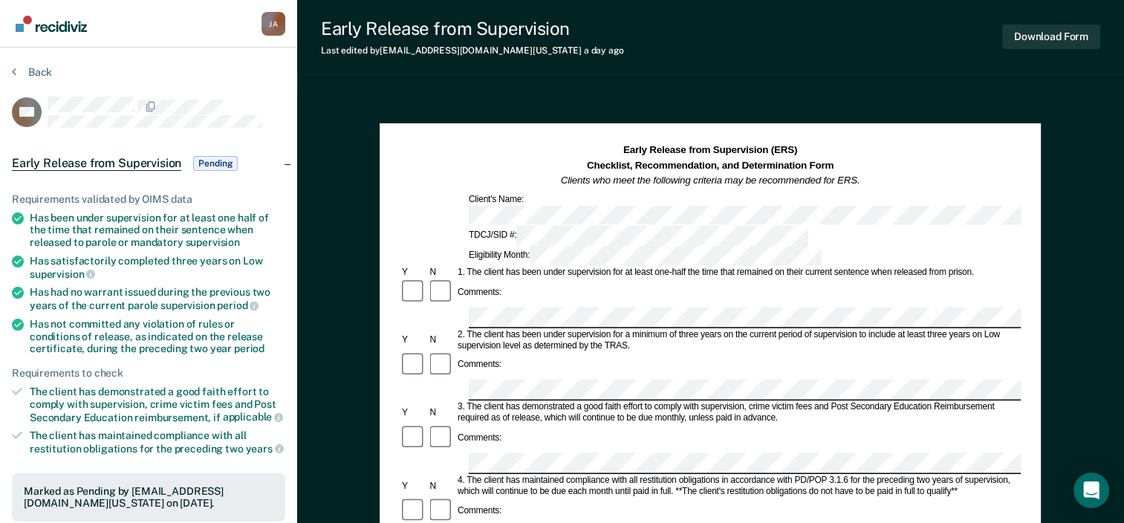
click at [245, 82] on div "Back" at bounding box center [148, 80] width 273 height 31
click at [13, 67] on icon at bounding box center [14, 71] width 4 height 12
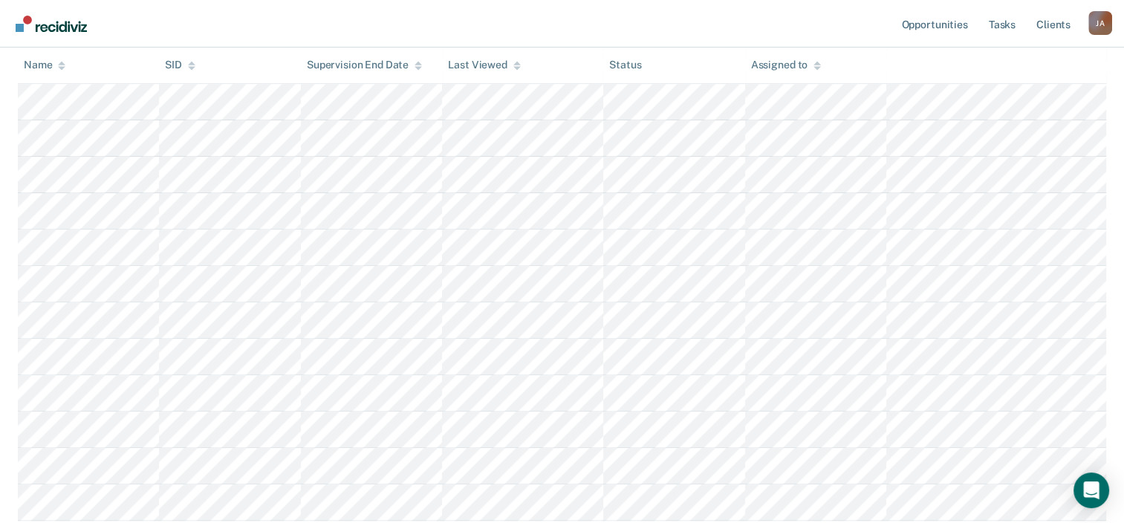
scroll to position [513, 0]
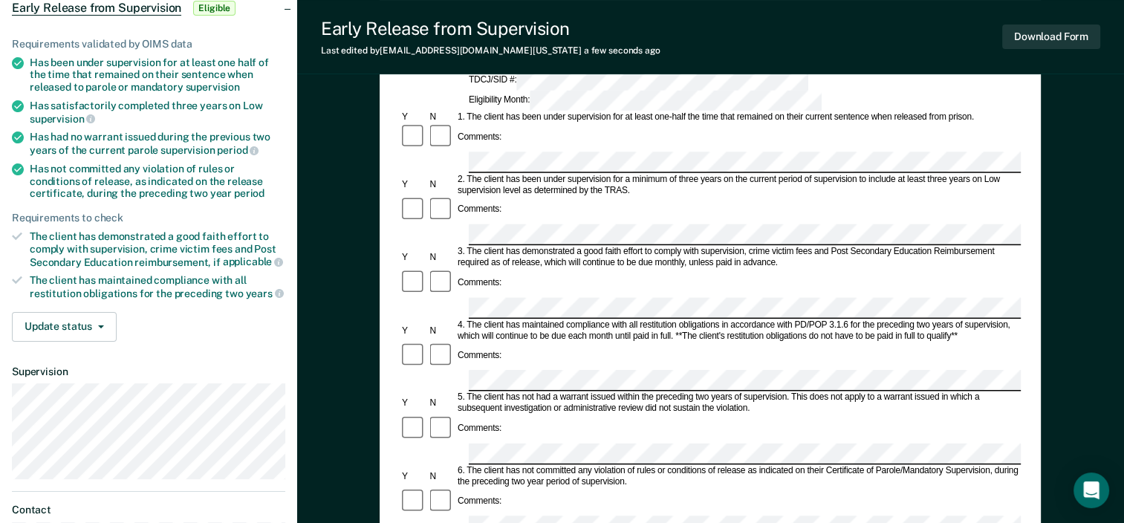
scroll to position [74, 0]
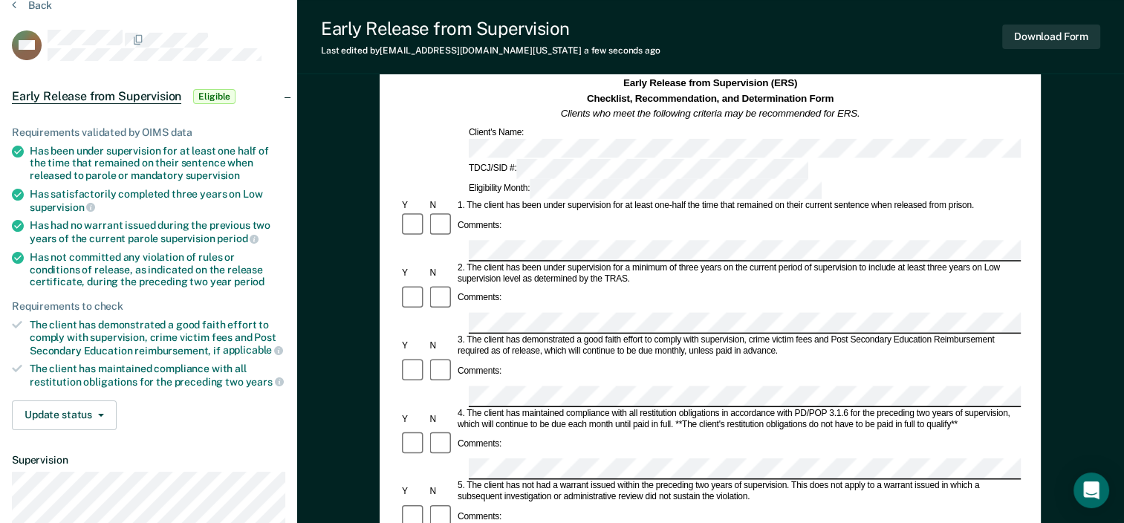
scroll to position [0, 0]
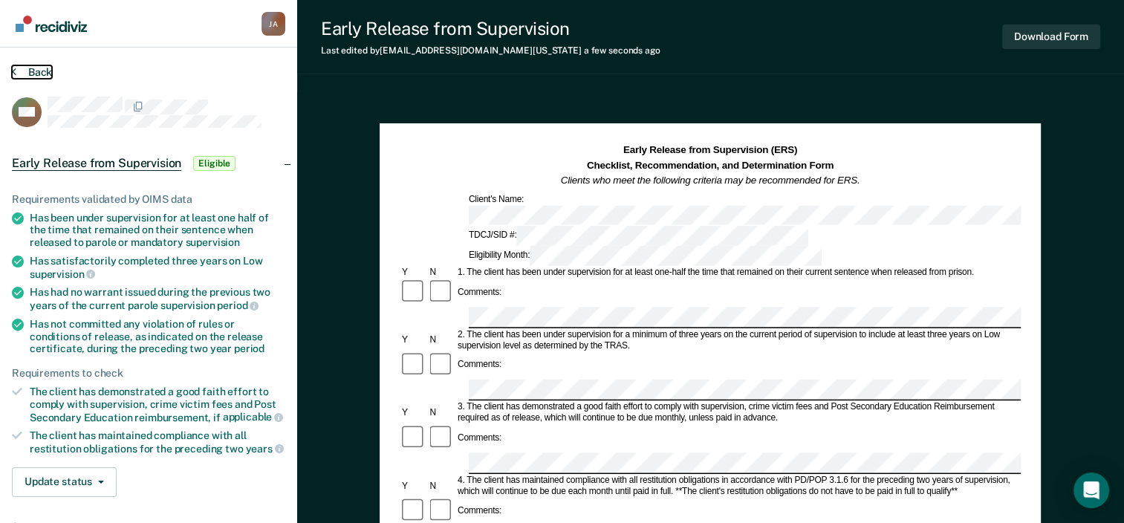
click at [16, 68] on button "Back" at bounding box center [32, 71] width 40 height 13
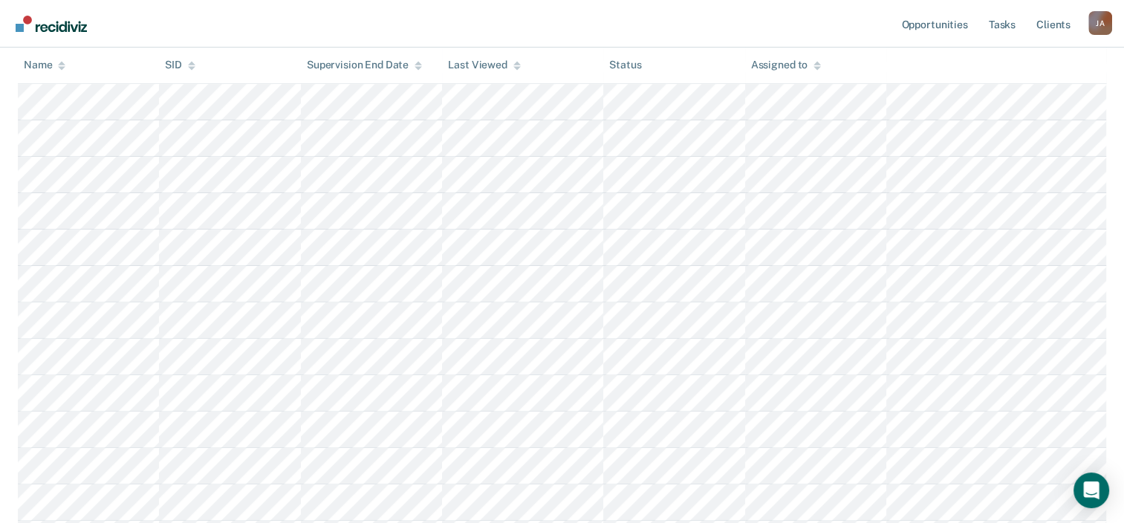
scroll to position [438, 0]
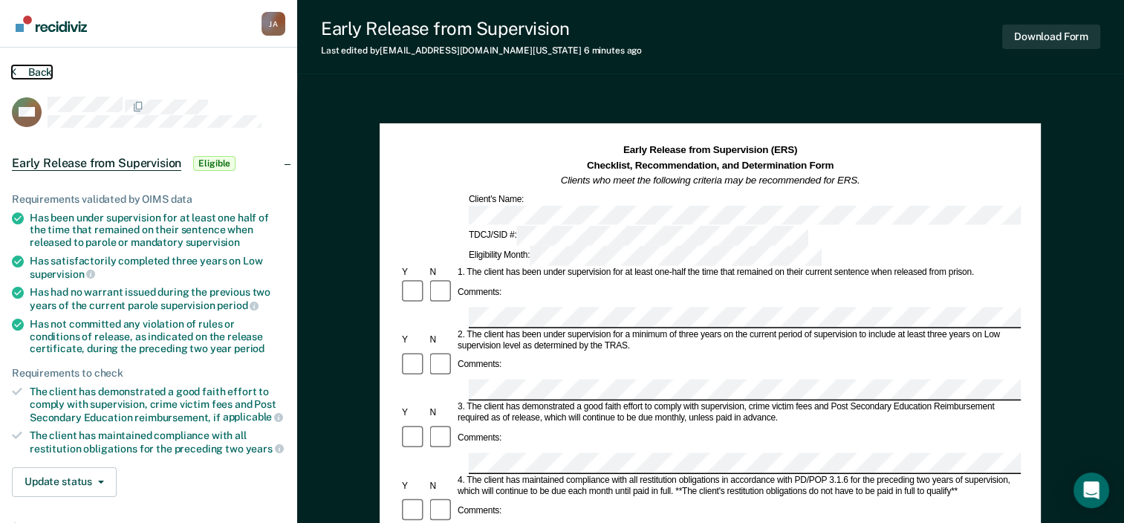
click at [12, 68] on icon at bounding box center [14, 71] width 4 height 12
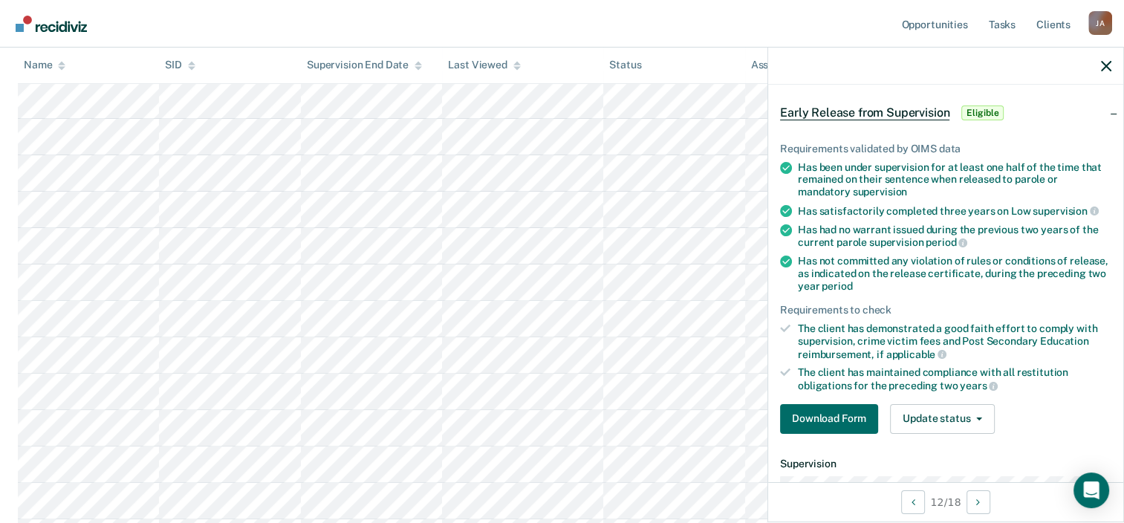
scroll to position [149, 0]
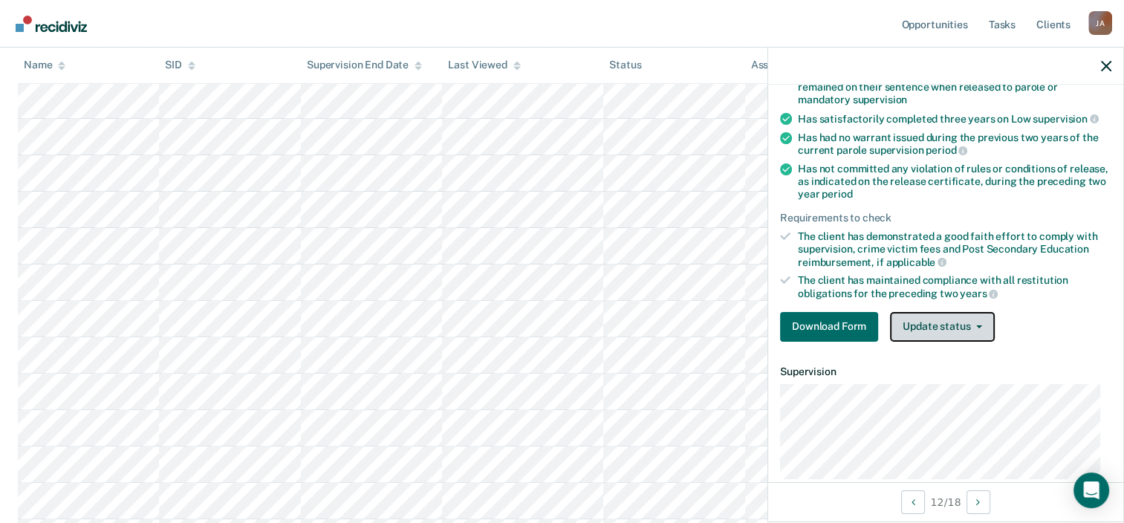
click at [977, 326] on icon "button" at bounding box center [980, 327] width 6 height 3
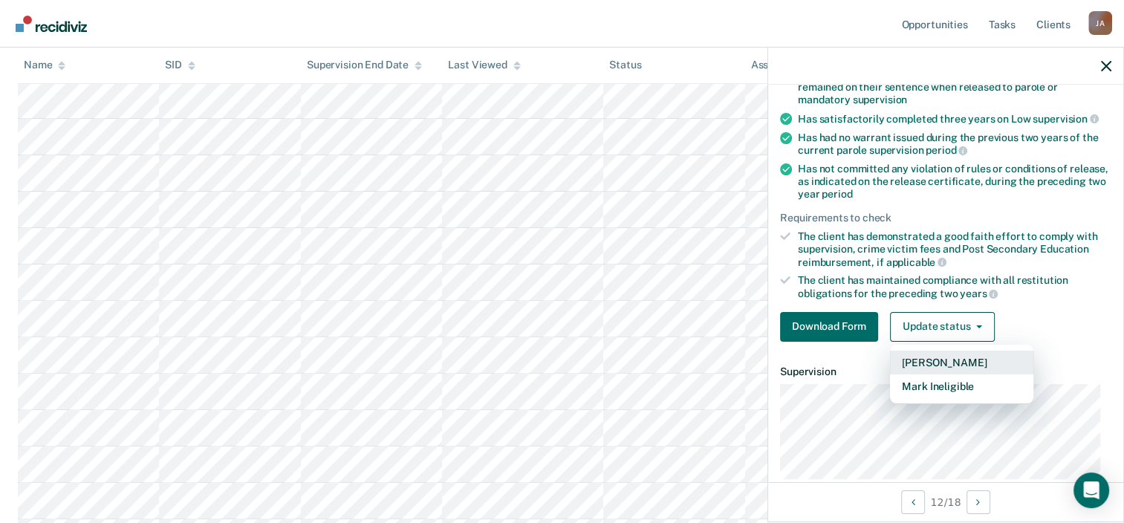
click at [957, 363] on button "[PERSON_NAME]" at bounding box center [961, 363] width 143 height 24
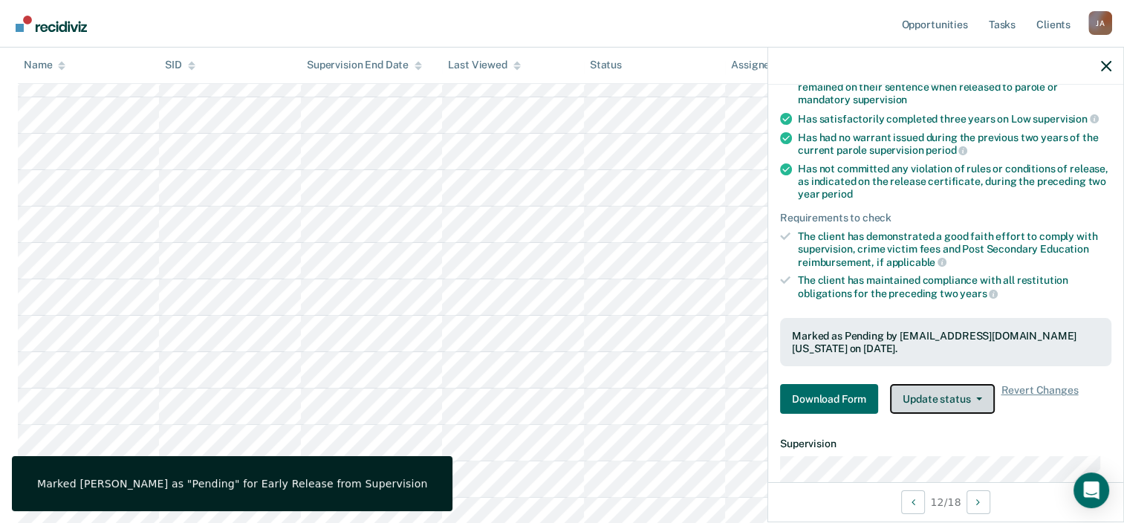
scroll to position [67, 0]
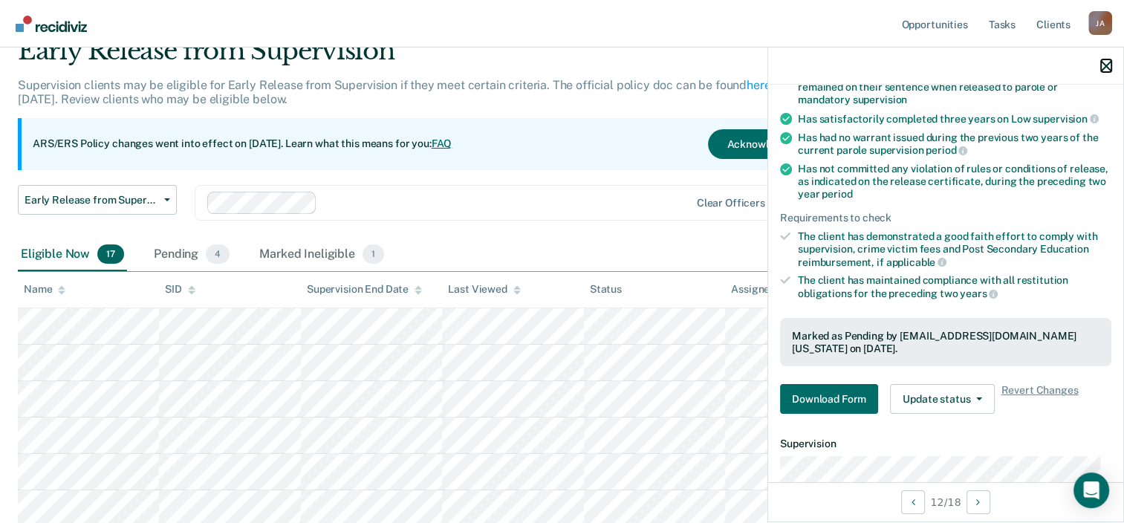
click at [1109, 68] on icon "button" at bounding box center [1106, 66] width 10 height 10
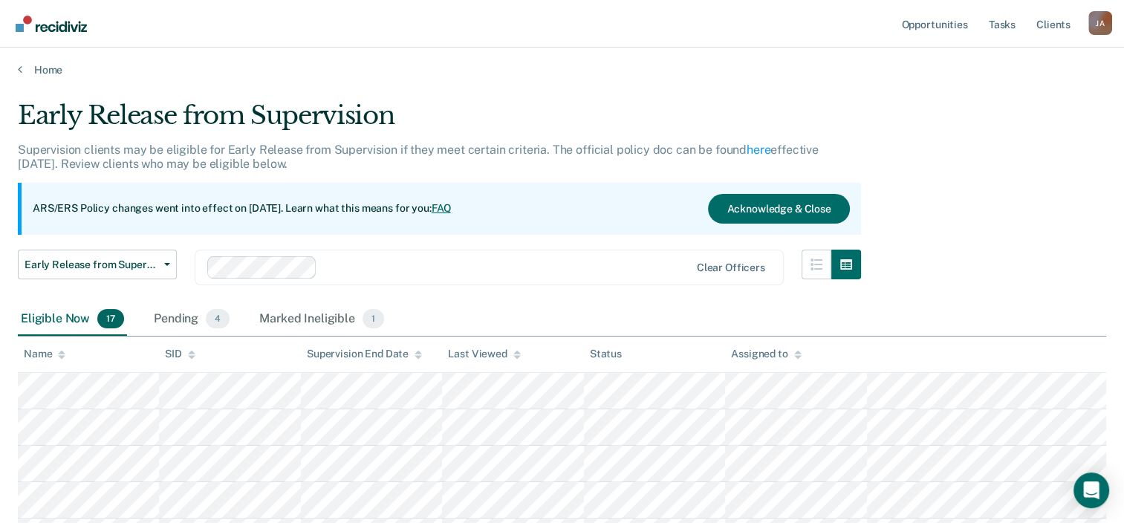
scroll to position [0, 0]
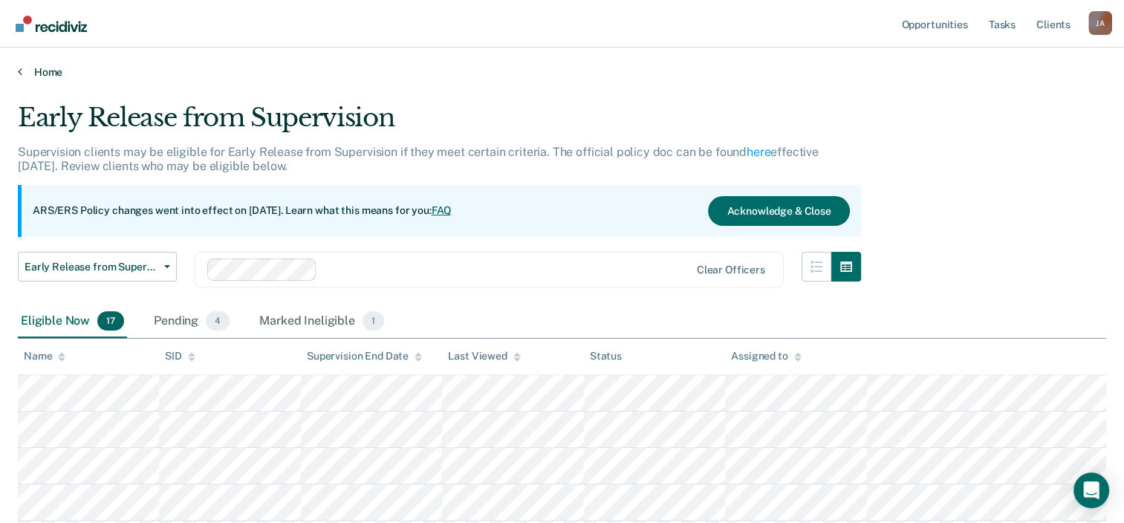
click at [22, 73] on link "Home" at bounding box center [562, 71] width 1089 height 13
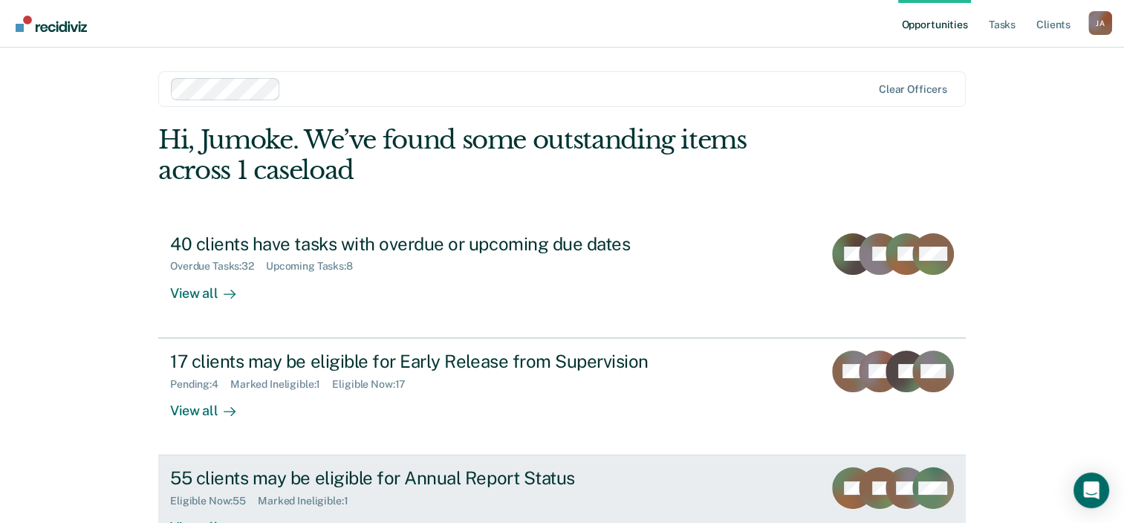
click at [413, 482] on div "55 clients may be eligible for Annual Report Status" at bounding box center [431, 478] width 522 height 22
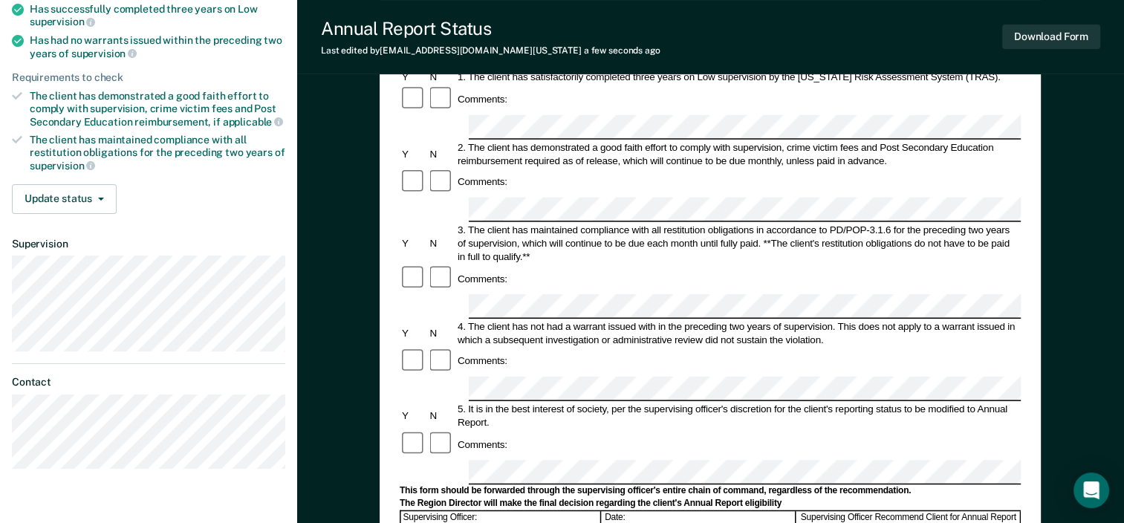
scroll to position [372, 0]
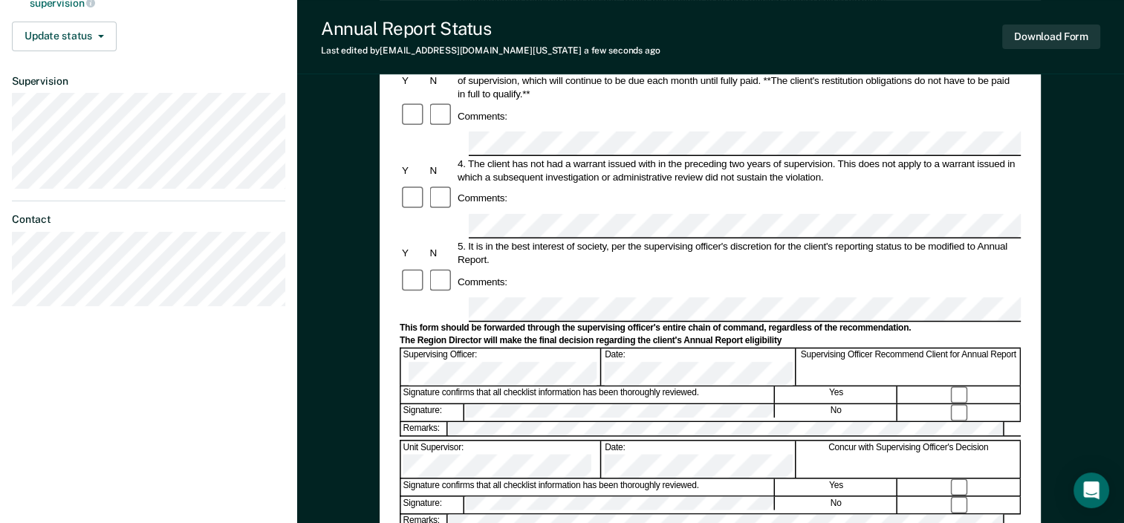
click at [690, 522] on div at bounding box center [710, 530] width 621 height 3
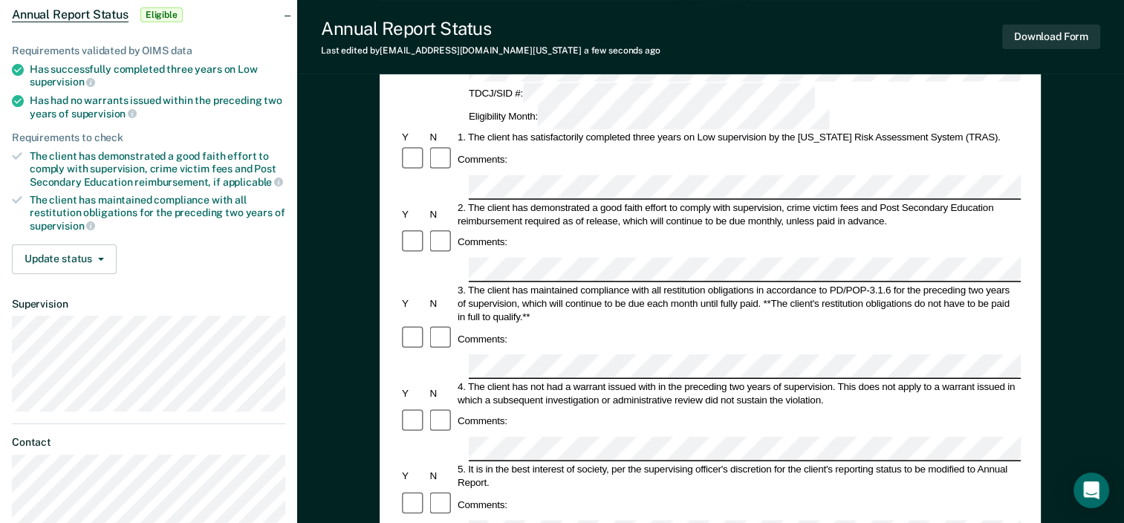
scroll to position [0, 0]
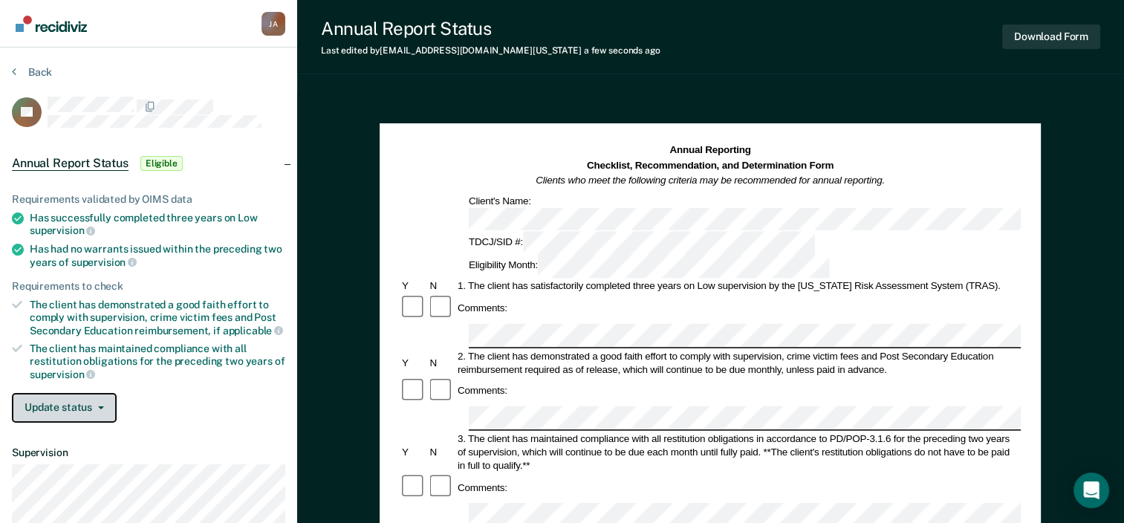
click at [96, 406] on button "Update status" at bounding box center [64, 408] width 105 height 30
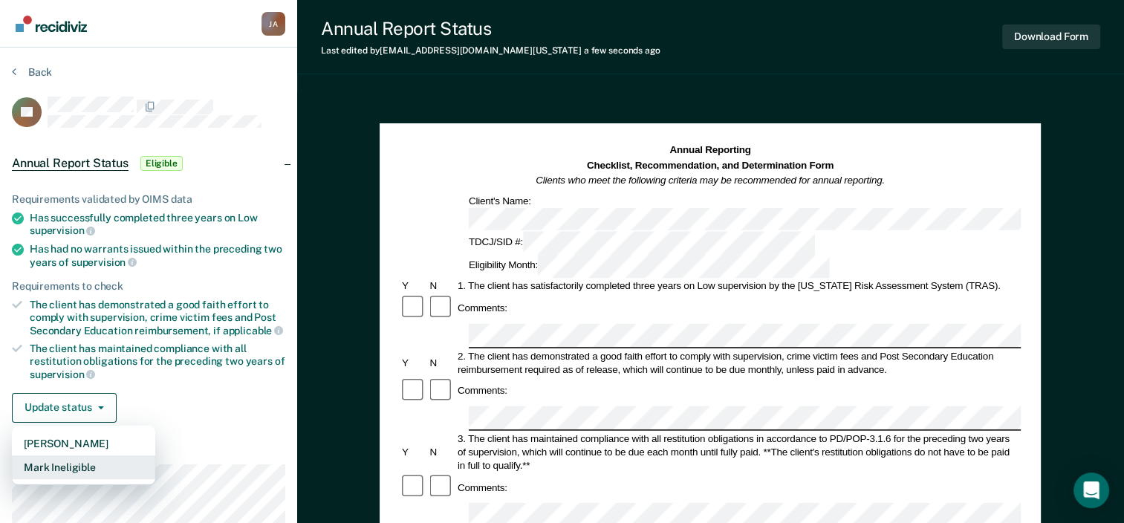
click at [96, 462] on button "Mark Ineligible" at bounding box center [83, 468] width 143 height 24
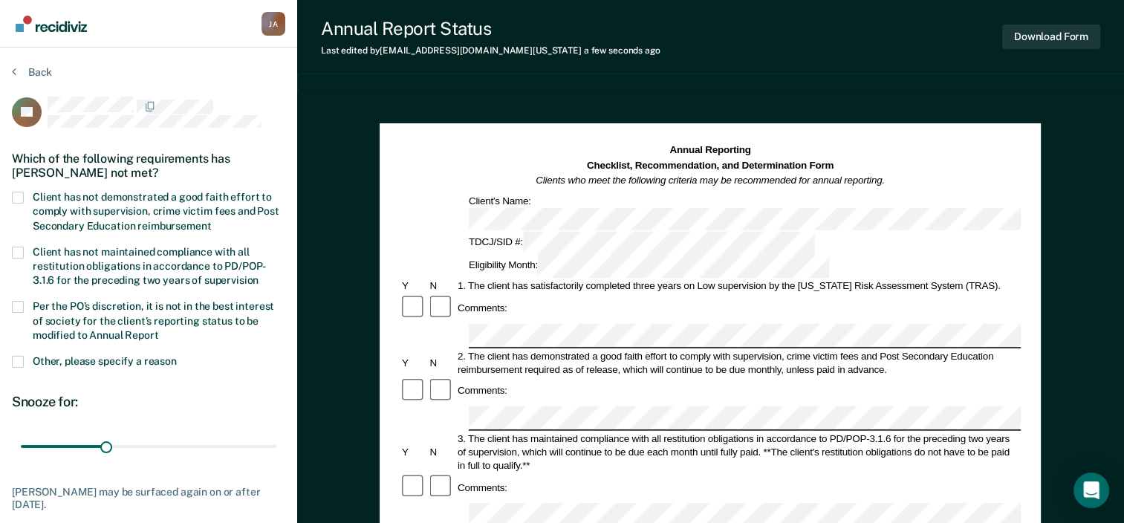
click at [21, 197] on span at bounding box center [18, 198] width 12 height 12
click at [211, 221] on input "Client has not demonstrated a good faith effort to comply with supervision, cri…" at bounding box center [211, 221] width 0 height 0
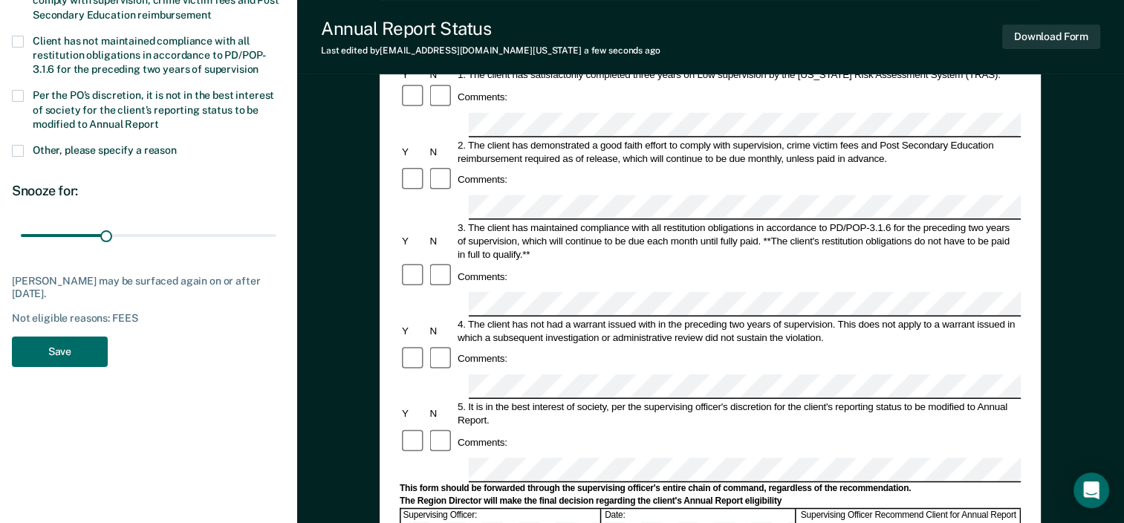
scroll to position [223, 0]
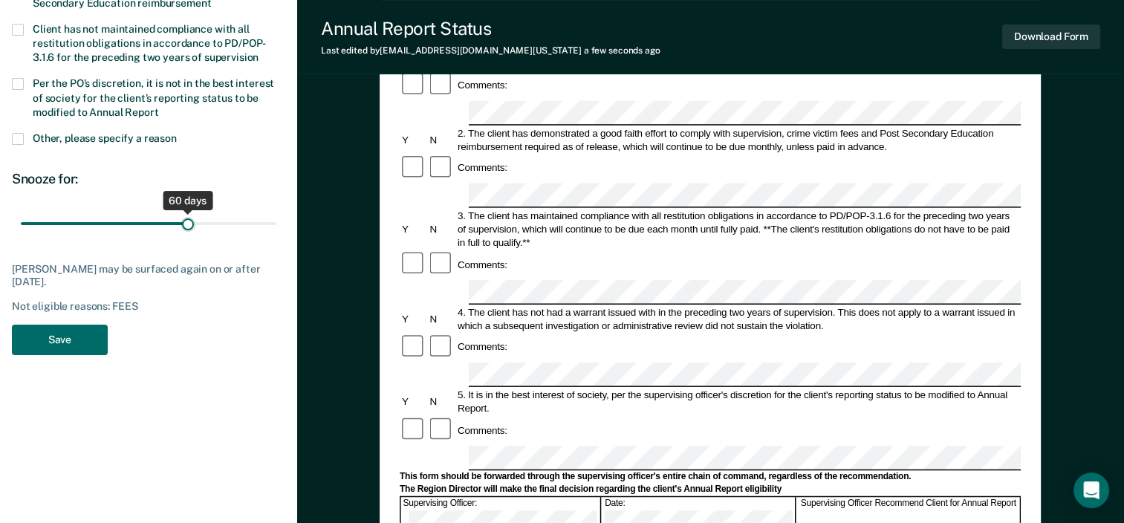
drag, startPoint x: 110, startPoint y: 220, endPoint x: 187, endPoint y: 224, distance: 77.4
click at [187, 224] on input "range" at bounding box center [149, 224] width 256 height 26
drag, startPoint x: 187, startPoint y: 224, endPoint x: 276, endPoint y: 235, distance: 89.8
type input "90"
click at [276, 235] on input "range" at bounding box center [149, 224] width 256 height 26
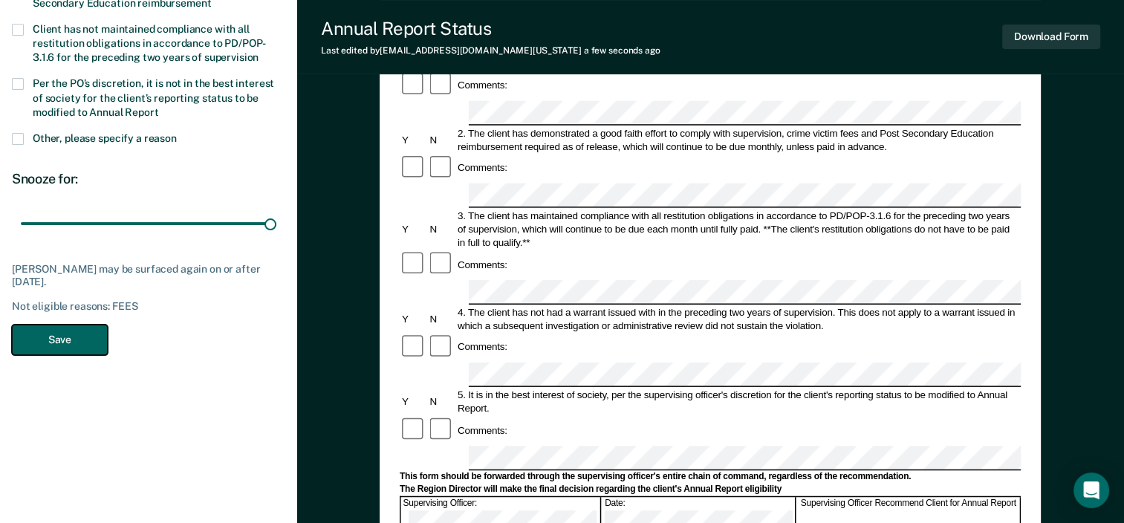
click at [68, 346] on button "Save" at bounding box center [60, 340] width 96 height 30
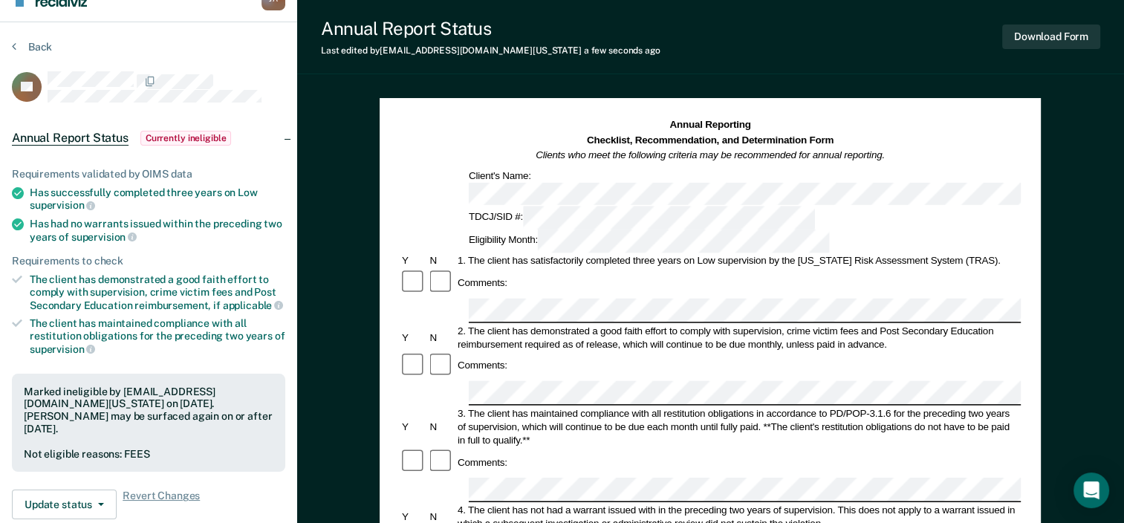
scroll to position [0, 0]
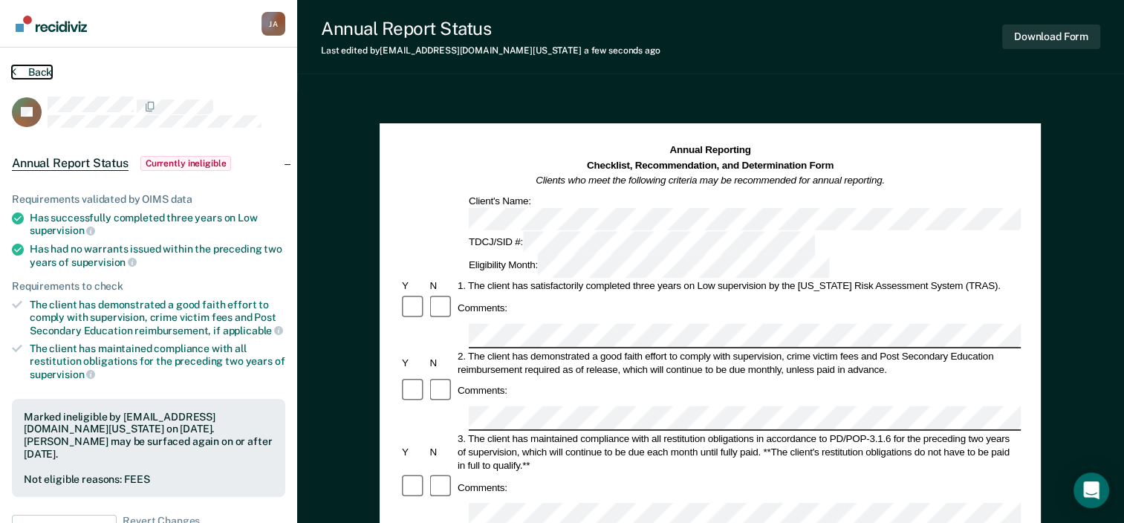
click at [15, 68] on icon at bounding box center [14, 71] width 4 height 12
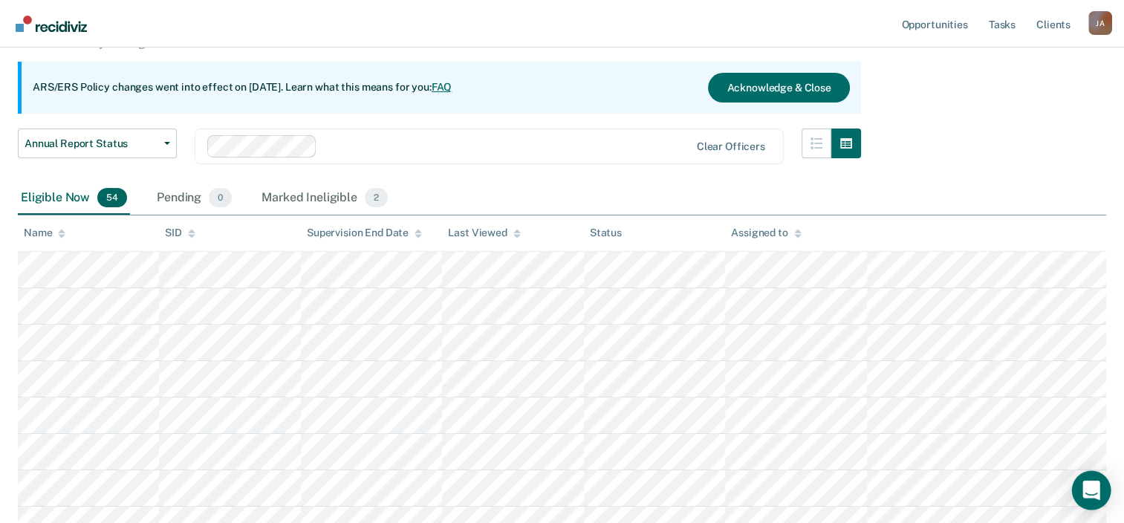
scroll to position [74, 0]
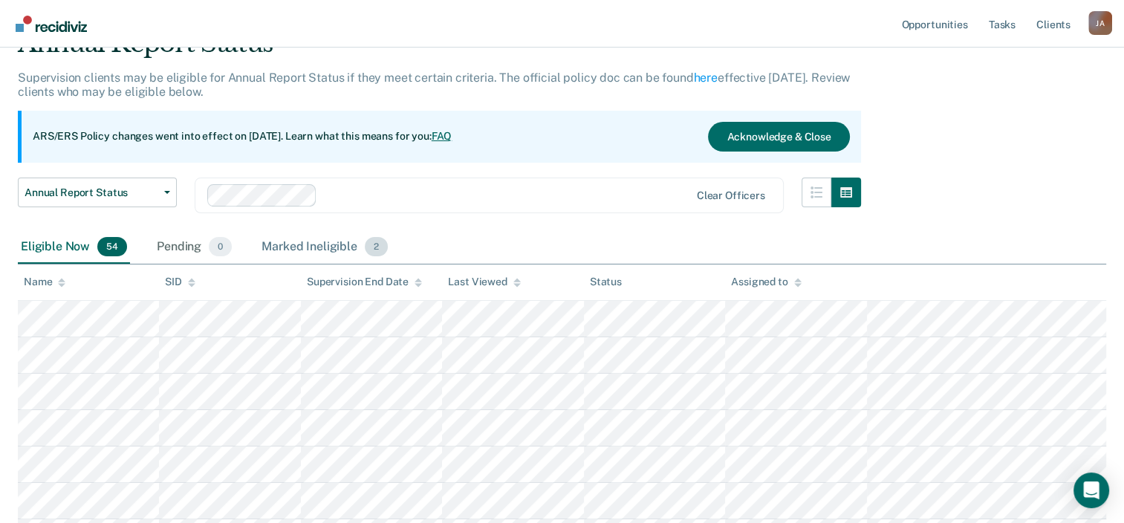
click at [334, 246] on div "Marked Ineligible 2" at bounding box center [325, 247] width 132 height 33
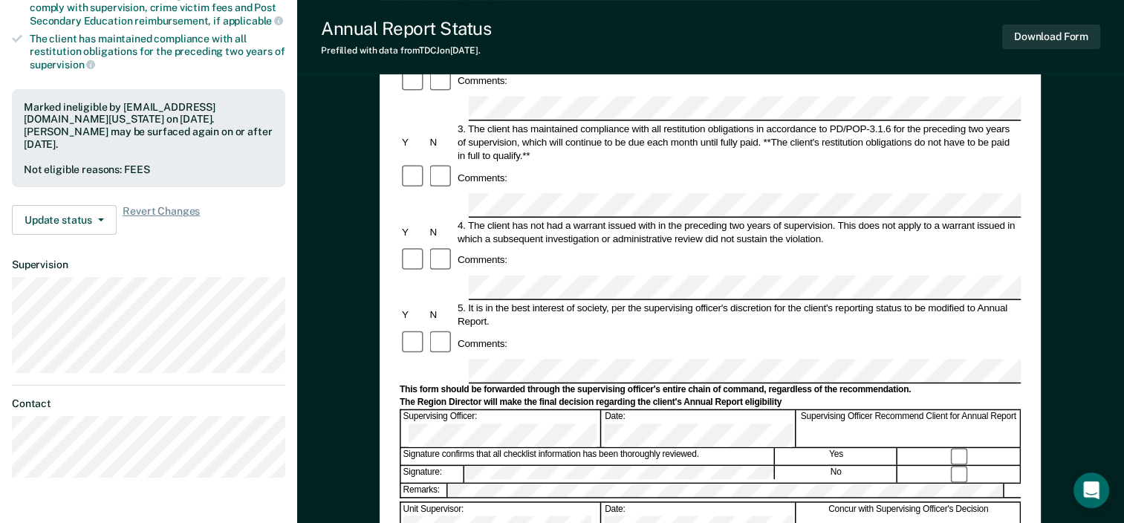
scroll to position [372, 0]
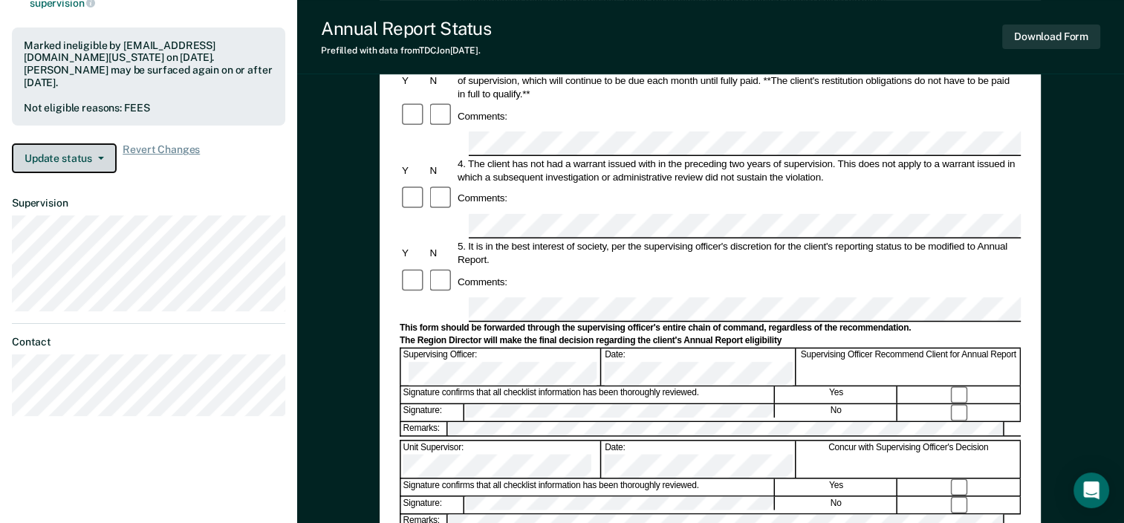
click at [100, 157] on icon "button" at bounding box center [101, 158] width 6 height 3
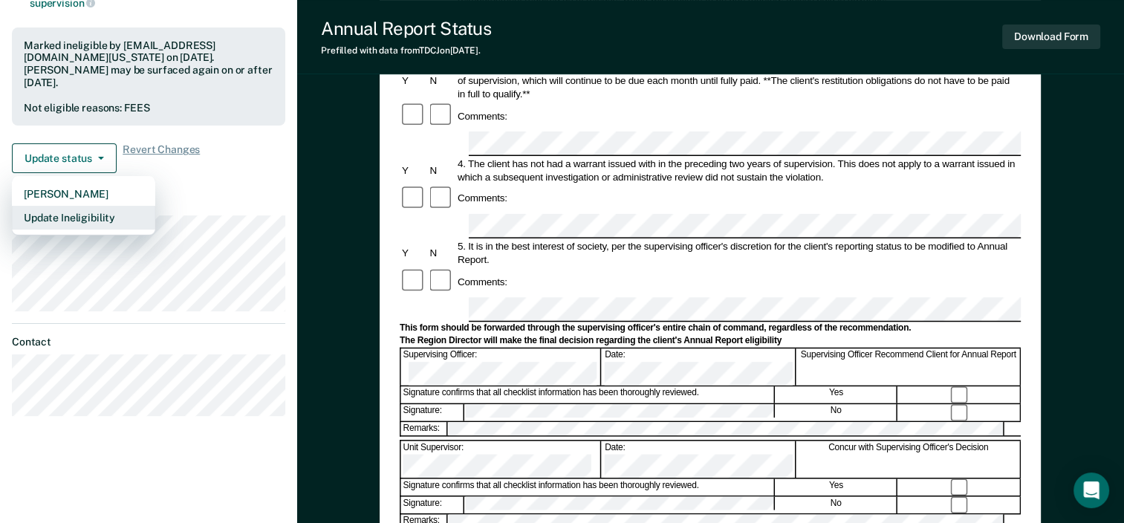
click at [83, 206] on button "Update Ineligibility" at bounding box center [83, 218] width 143 height 24
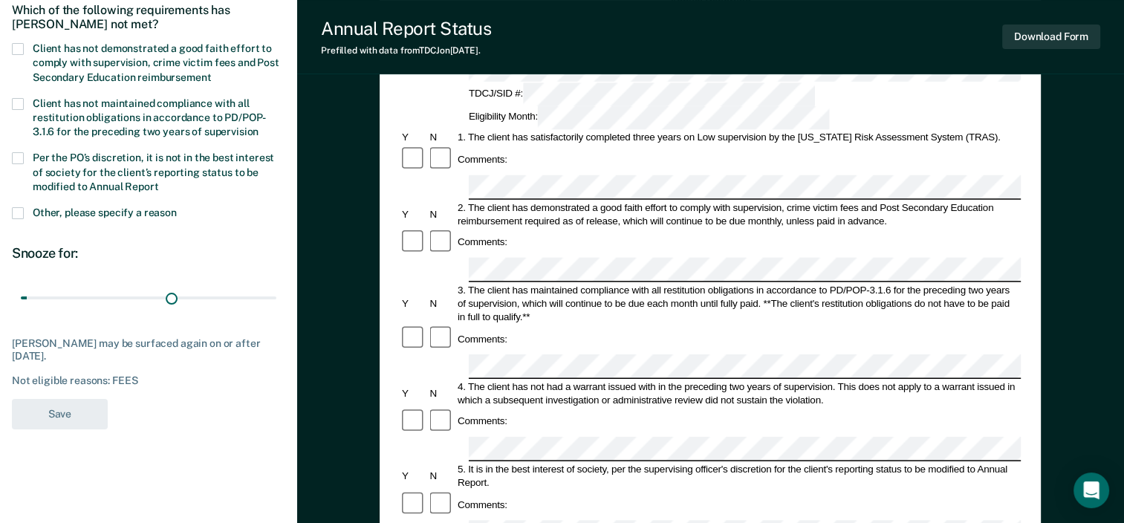
scroll to position [74, 0]
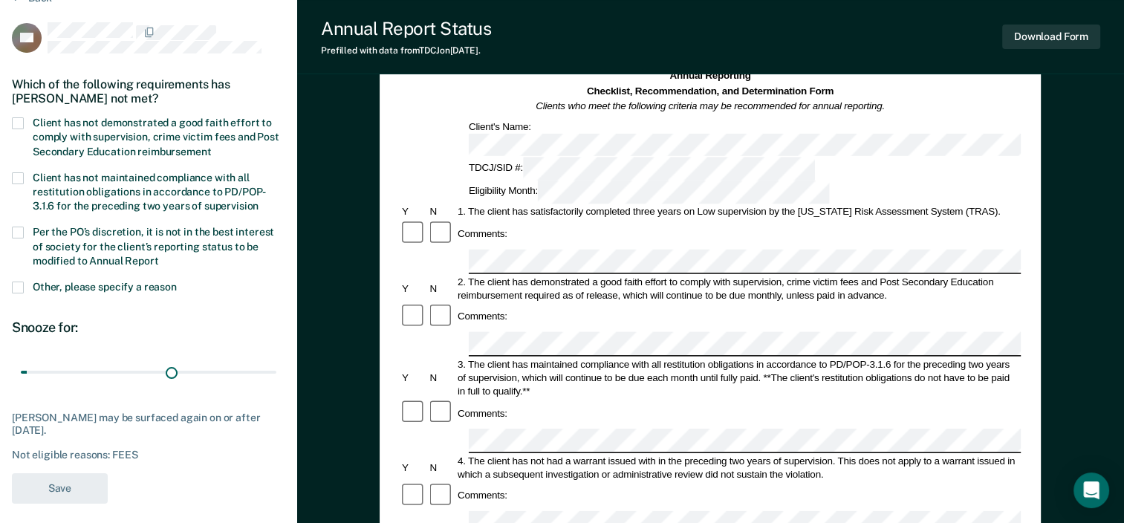
click at [13, 120] on span at bounding box center [18, 123] width 12 height 12
click at [211, 146] on input "Client has not demonstrated a good faith effort to comply with supervision, cri…" at bounding box center [211, 146] width 0 height 0
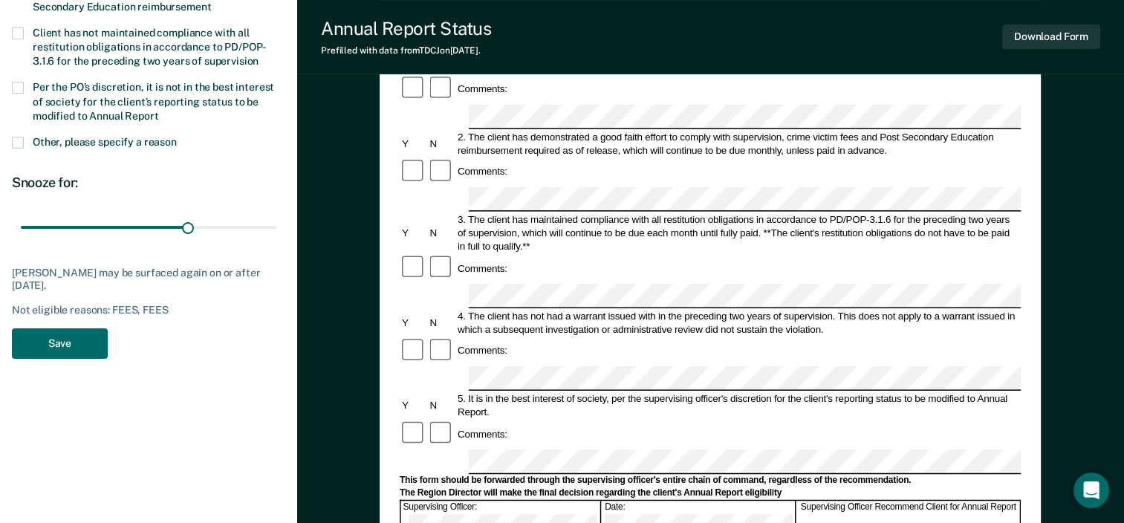
scroll to position [223, 0]
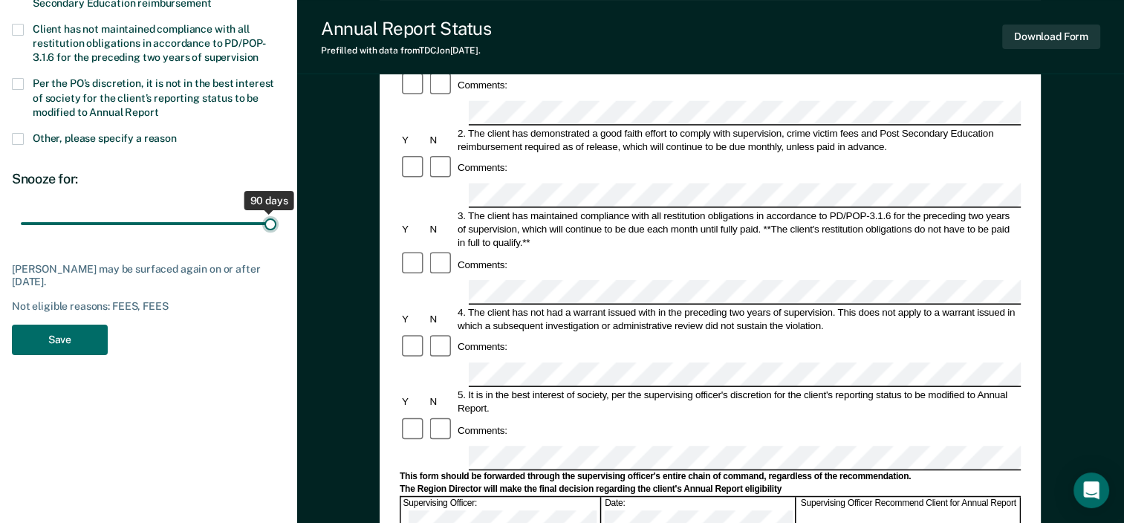
drag, startPoint x: 187, startPoint y: 223, endPoint x: 270, endPoint y: 229, distance: 82.7
type input "90"
click at [270, 229] on input "range" at bounding box center [149, 224] width 256 height 26
click at [82, 337] on button "Save" at bounding box center [60, 340] width 96 height 30
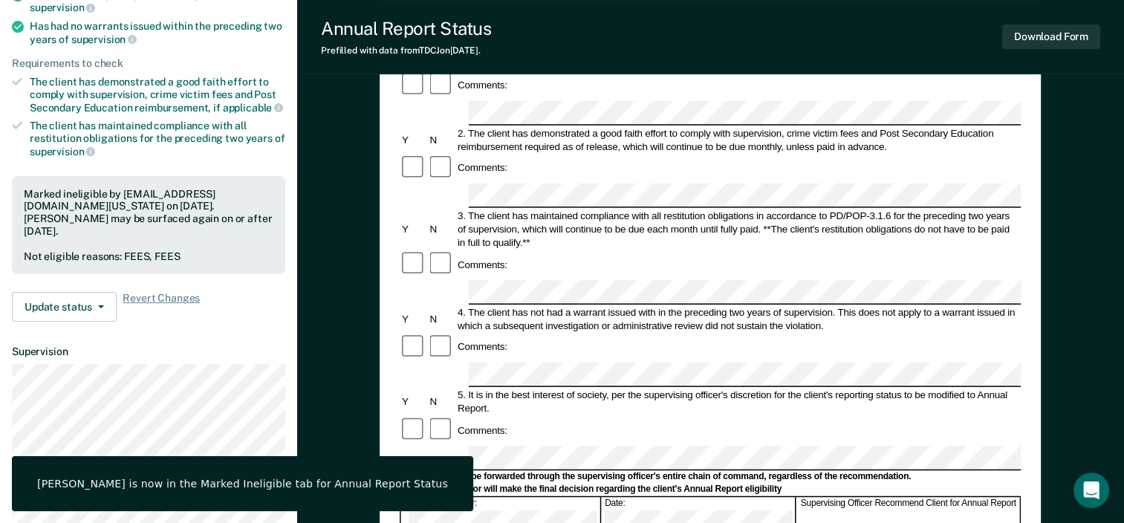
scroll to position [0, 0]
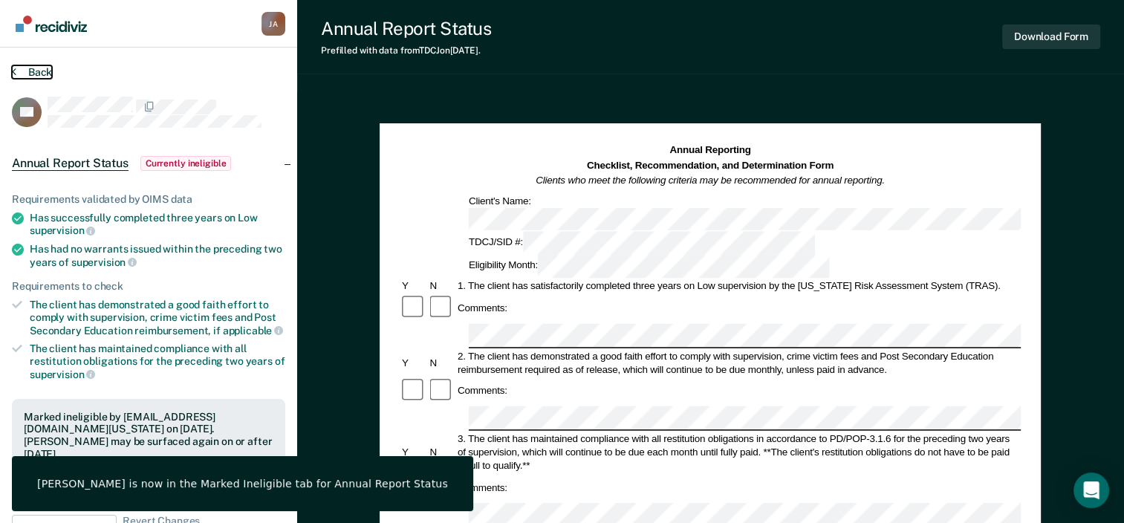
click at [12, 67] on icon at bounding box center [14, 71] width 4 height 12
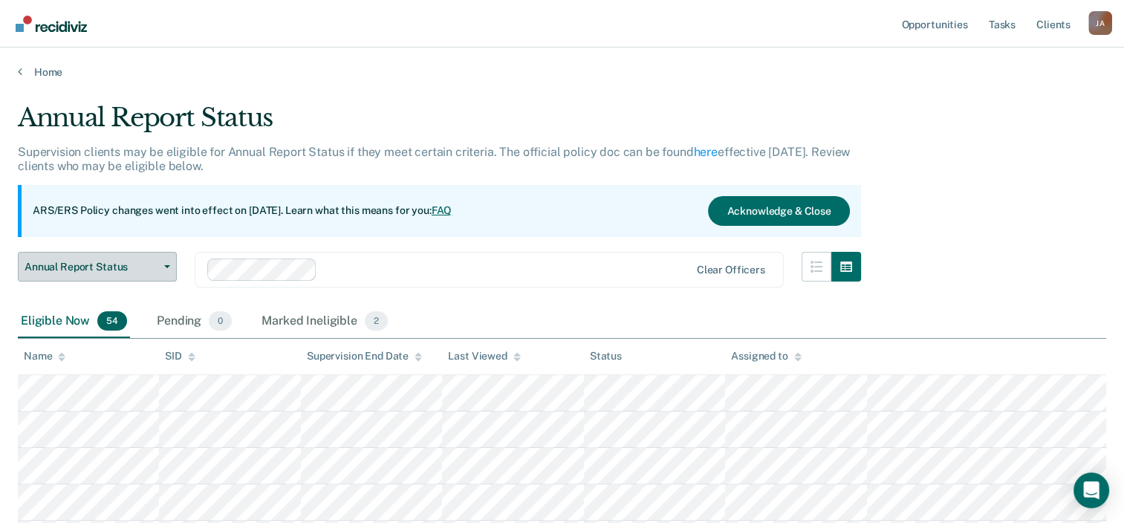
scroll to position [30, 0]
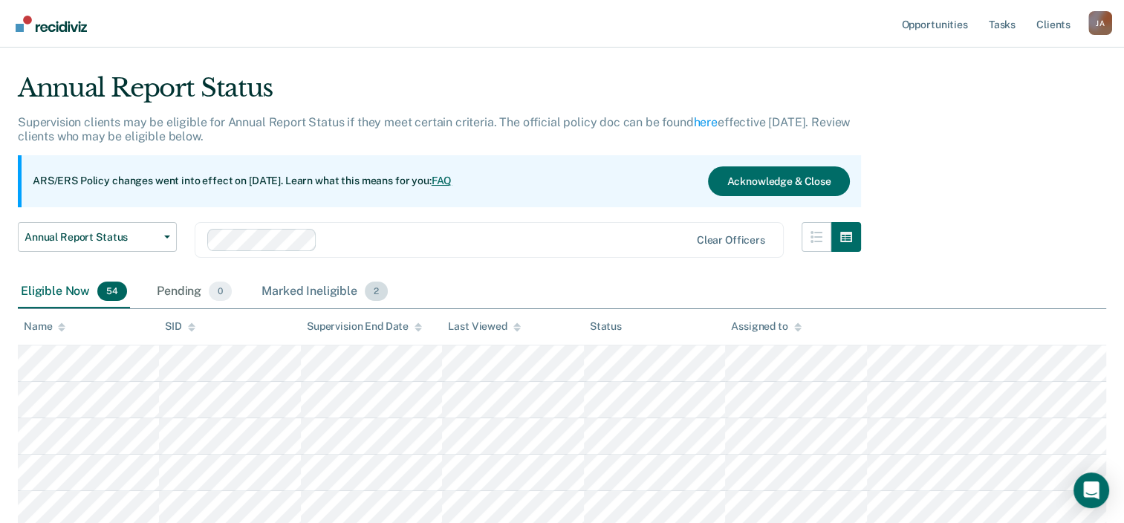
click at [338, 294] on div "Marked Ineligible 2" at bounding box center [325, 292] width 132 height 33
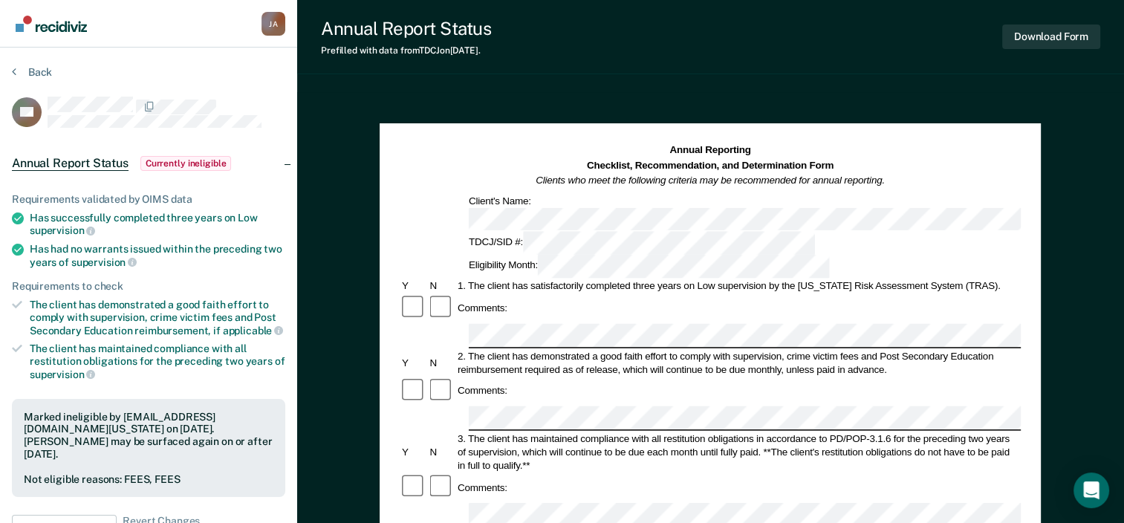
click at [11, 71] on section "Back TD Annual Report Status Currently ineligible Requirements validated by OIM…" at bounding box center [148, 433] width 297 height 770
click at [18, 74] on button "Back" at bounding box center [32, 71] width 40 height 13
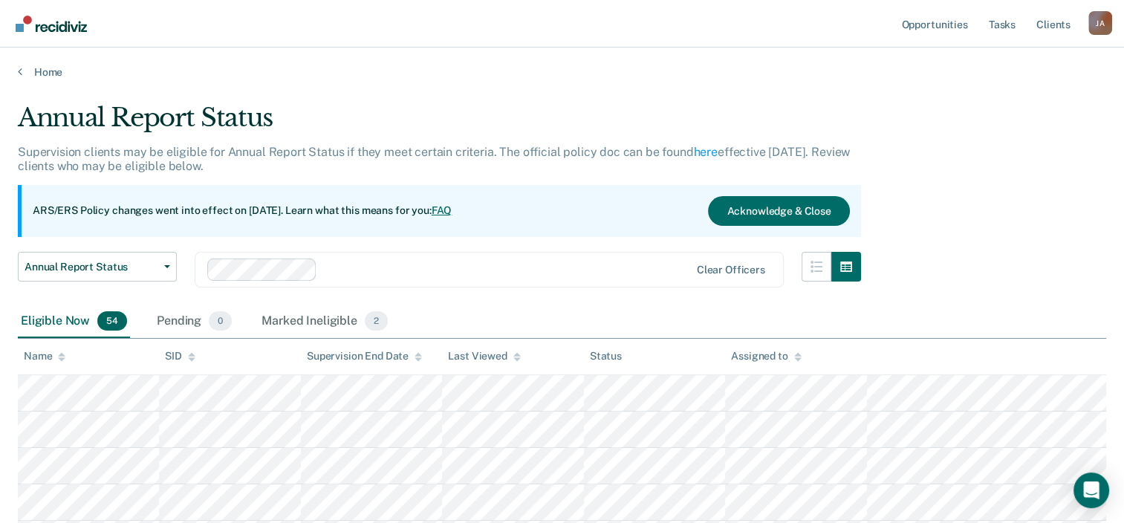
scroll to position [30, 0]
